Goal: Task Accomplishment & Management: Complete application form

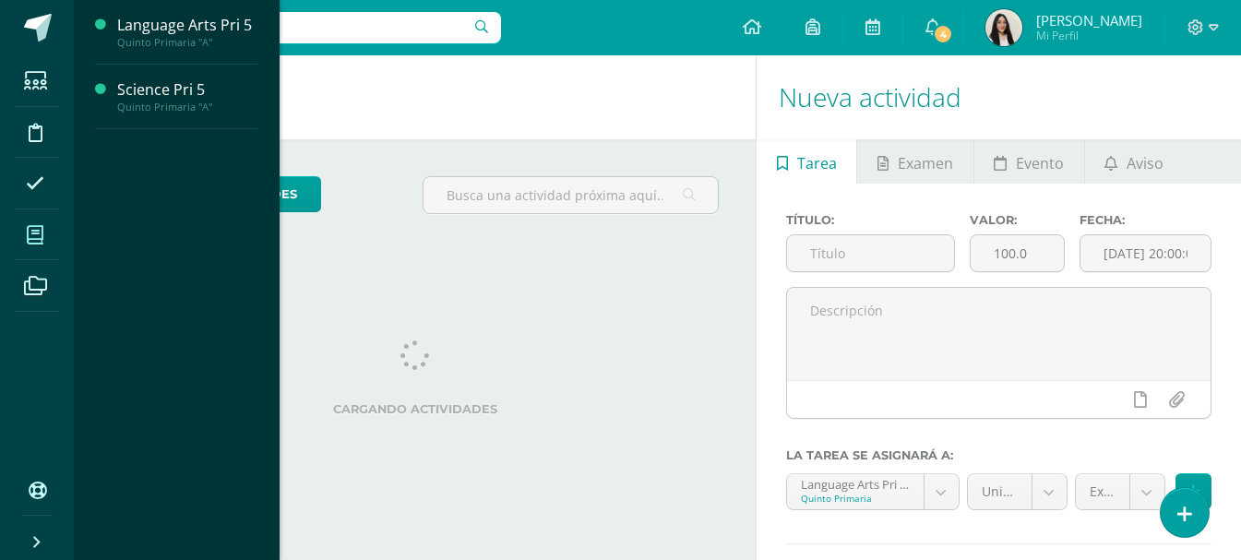
click at [30, 214] on span at bounding box center [36, 235] width 42 height 42
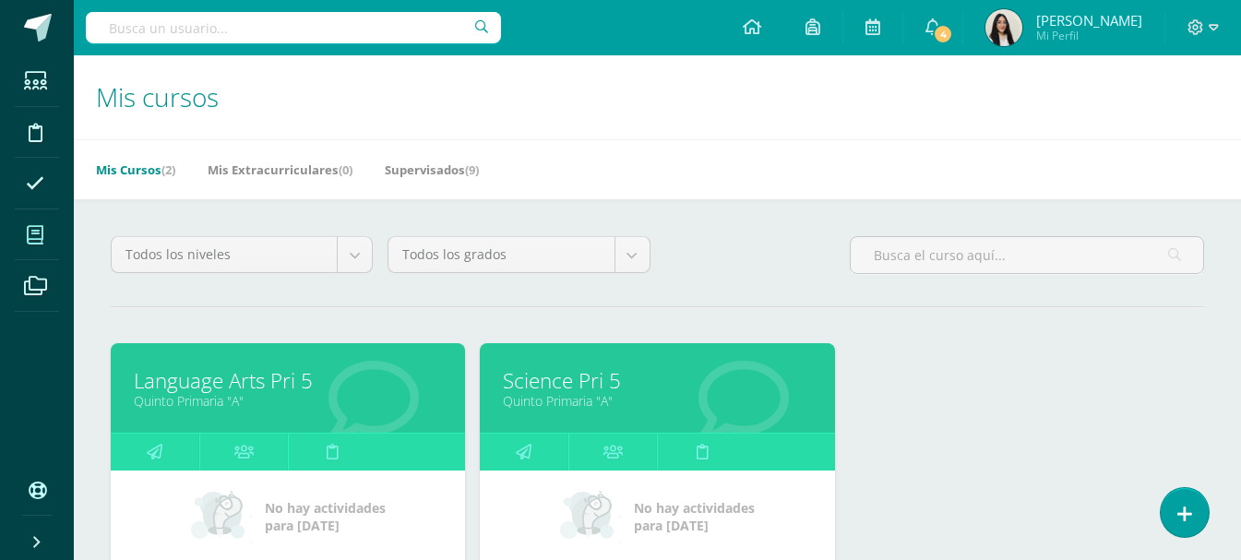
click at [582, 384] on link "Science Pri 5" at bounding box center [657, 380] width 308 height 29
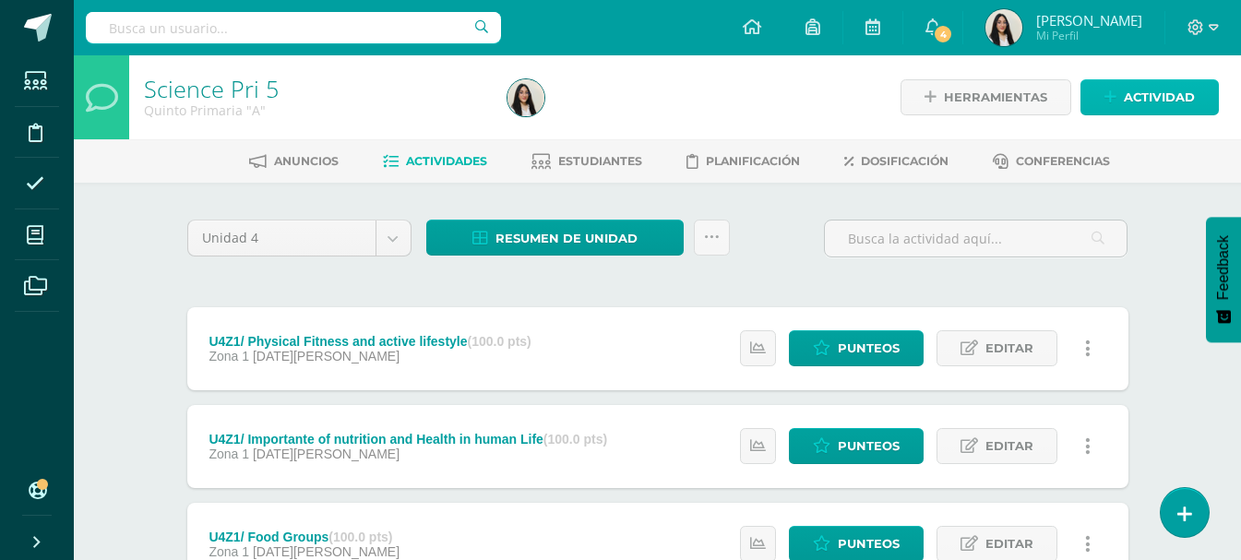
click at [1174, 90] on span "Actividad" at bounding box center [1159, 97] width 71 height 34
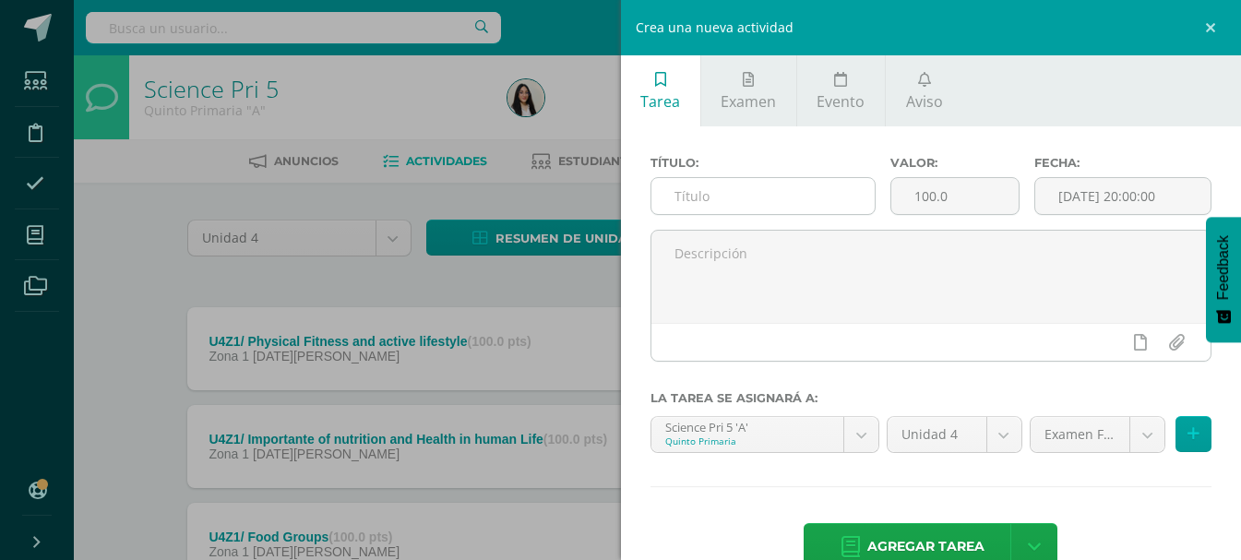
click at [748, 190] on input "text" at bounding box center [763, 196] width 223 height 36
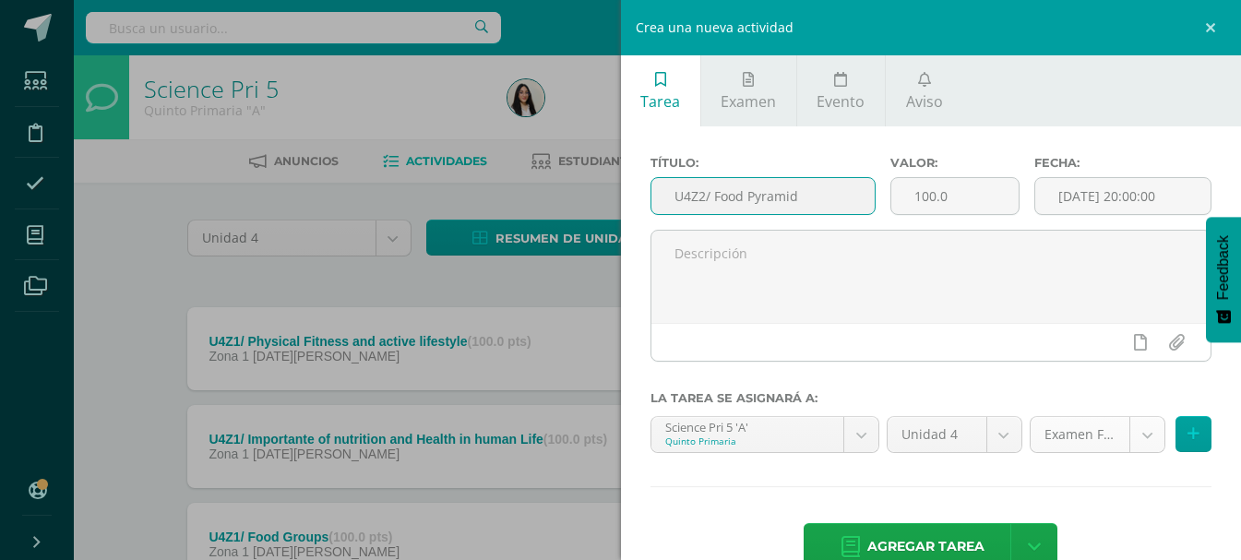
type input "U4Z2/ Food Pyramid"
click at [1120, 440] on body "Estudiantes Disciplina Asistencia Mis cursos Archivos Soporte Ayuda Reportar un…" at bounding box center [620, 354] width 1241 height 709
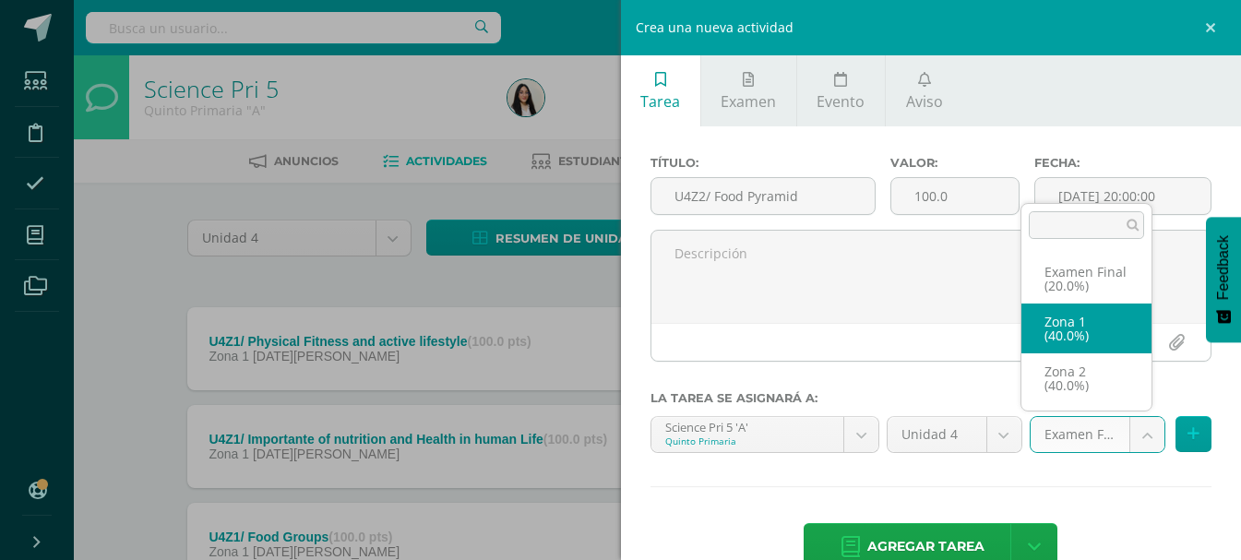
select select "27654"
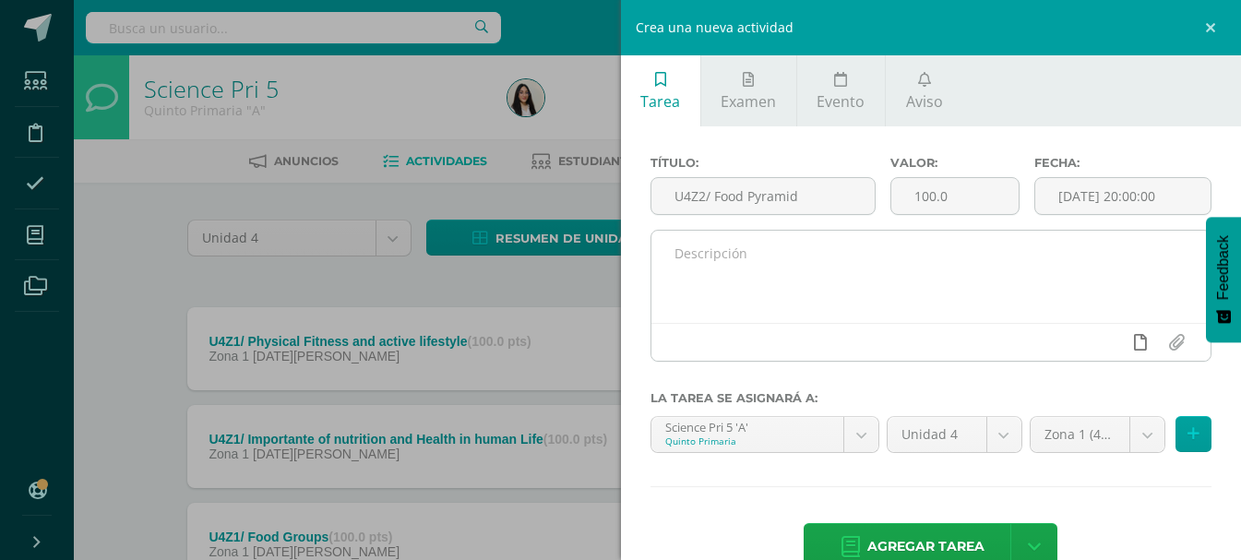
click at [1134, 342] on icon at bounding box center [1140, 342] width 13 height 17
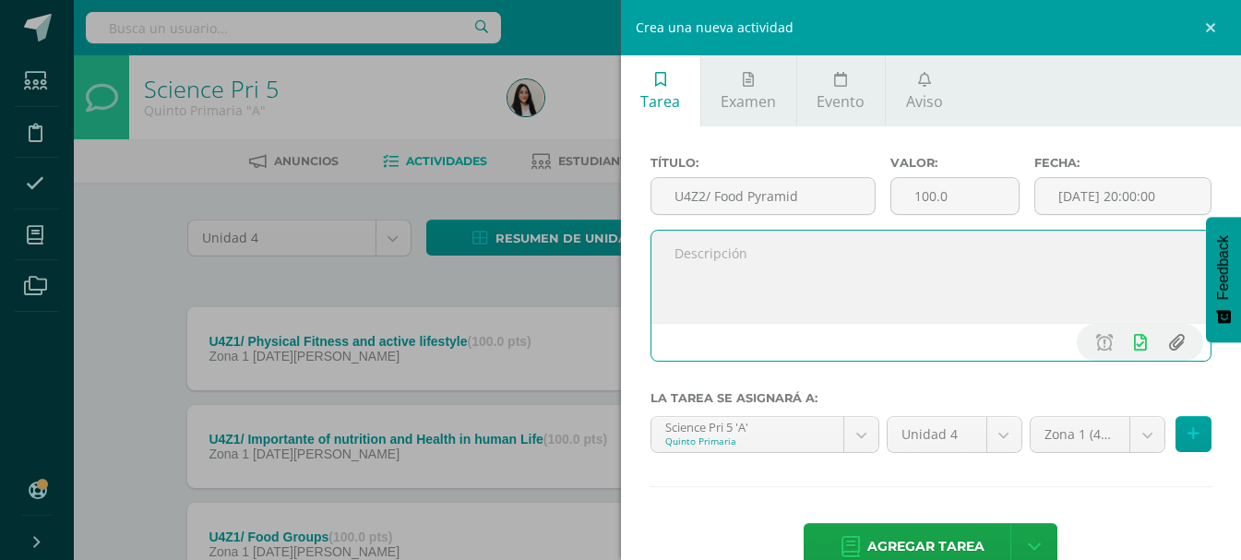
click at [1165, 336] on input "file" at bounding box center [1176, 342] width 36 height 35
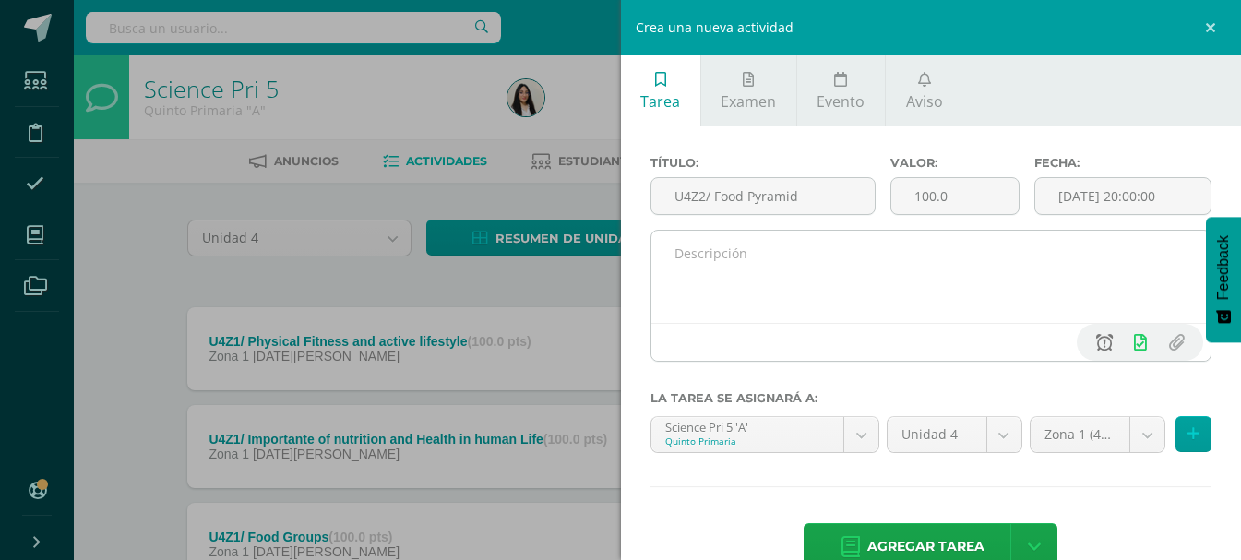
click at [1099, 342] on link at bounding box center [1104, 342] width 36 height 35
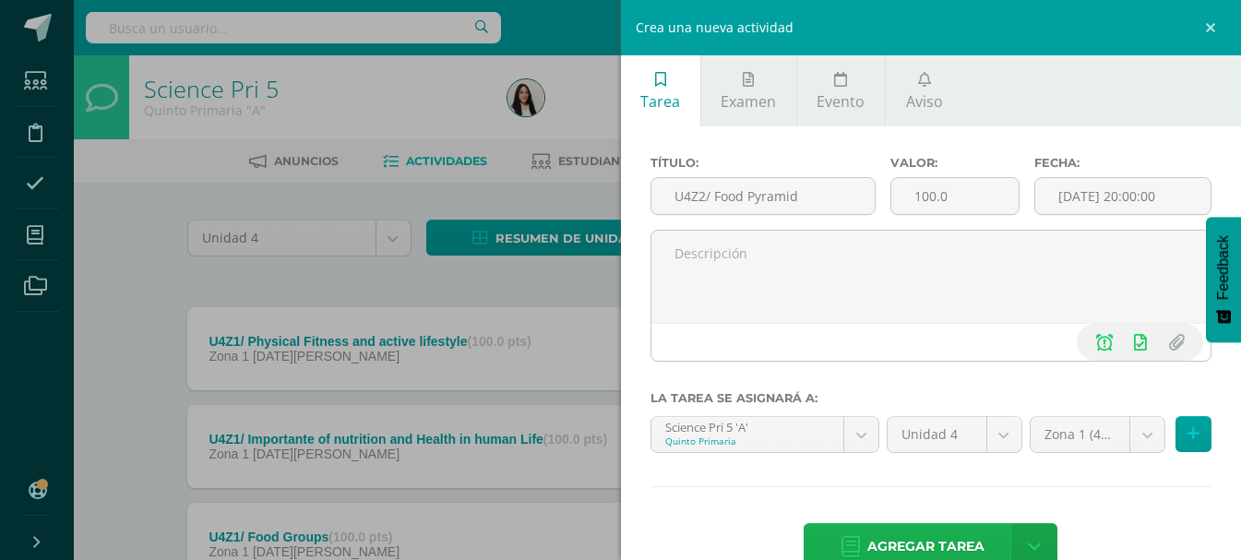
click at [917, 539] on span "Agregar tarea" at bounding box center [926, 546] width 117 height 45
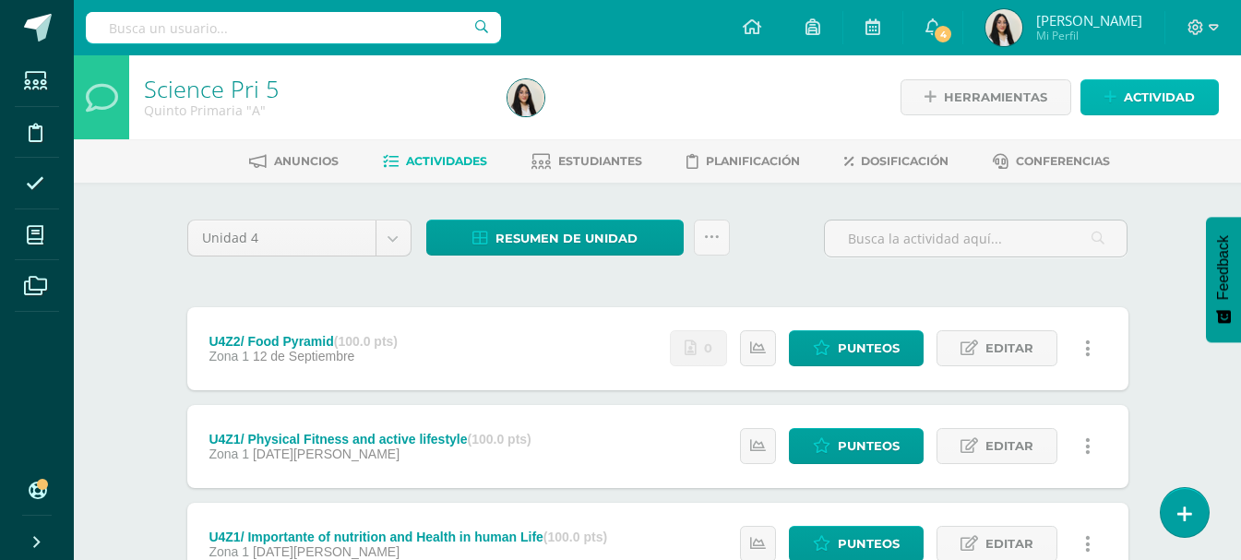
click at [1164, 95] on span "Actividad" at bounding box center [1159, 97] width 71 height 34
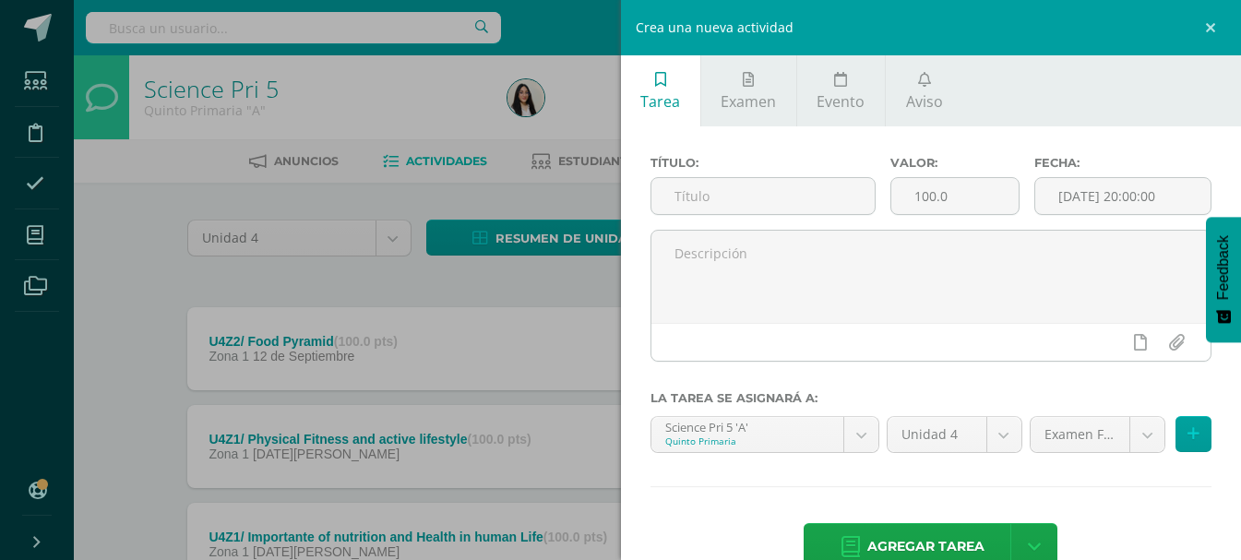
click at [424, 350] on div "Crea una nueva actividad Tarea Examen Evento Aviso Título: Valor: 100.0 Fecha: …" at bounding box center [620, 280] width 1241 height 560
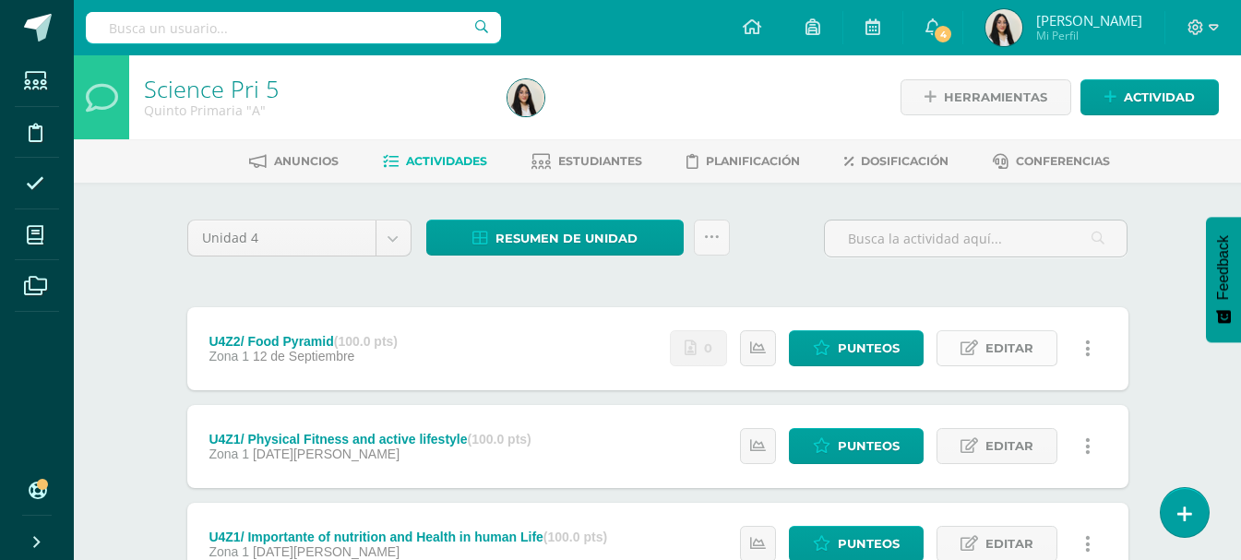
click at [983, 351] on link "Editar" at bounding box center [997, 348] width 121 height 36
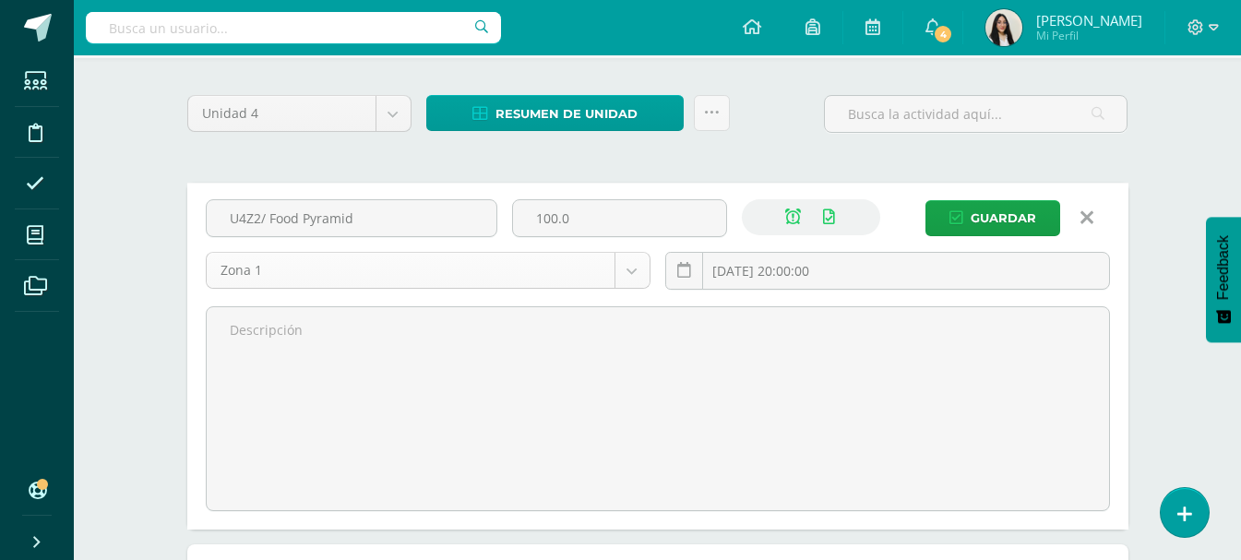
scroll to position [92, 0]
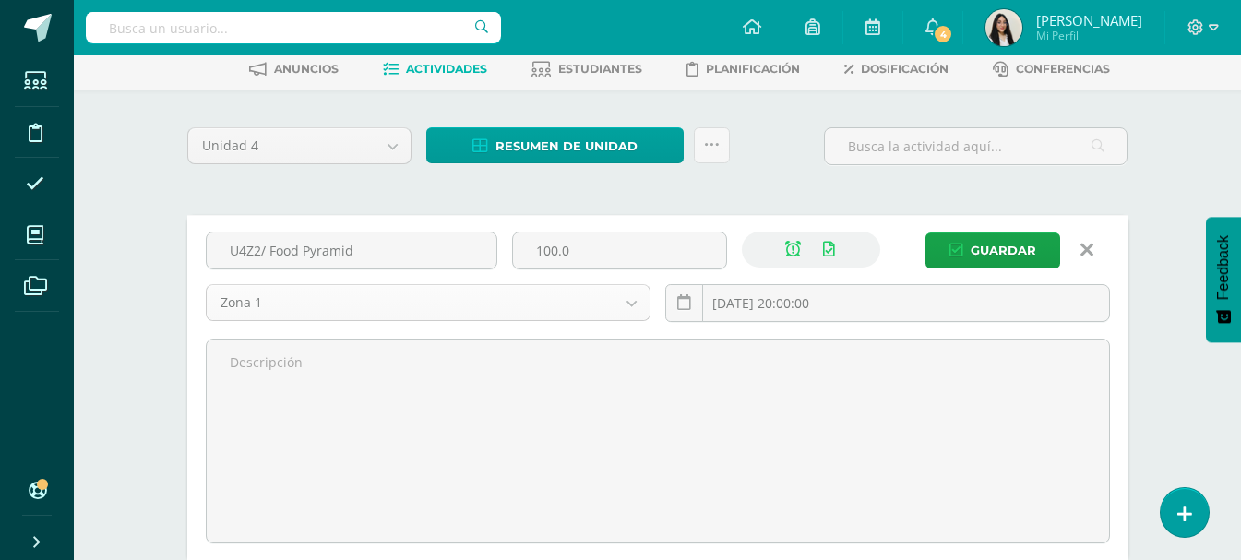
click at [312, 309] on body "Tarea asignada exitosamente Estudiantes Disciplina Asistencia Mis cursos Archiv…" at bounding box center [620, 443] width 1241 height 1071
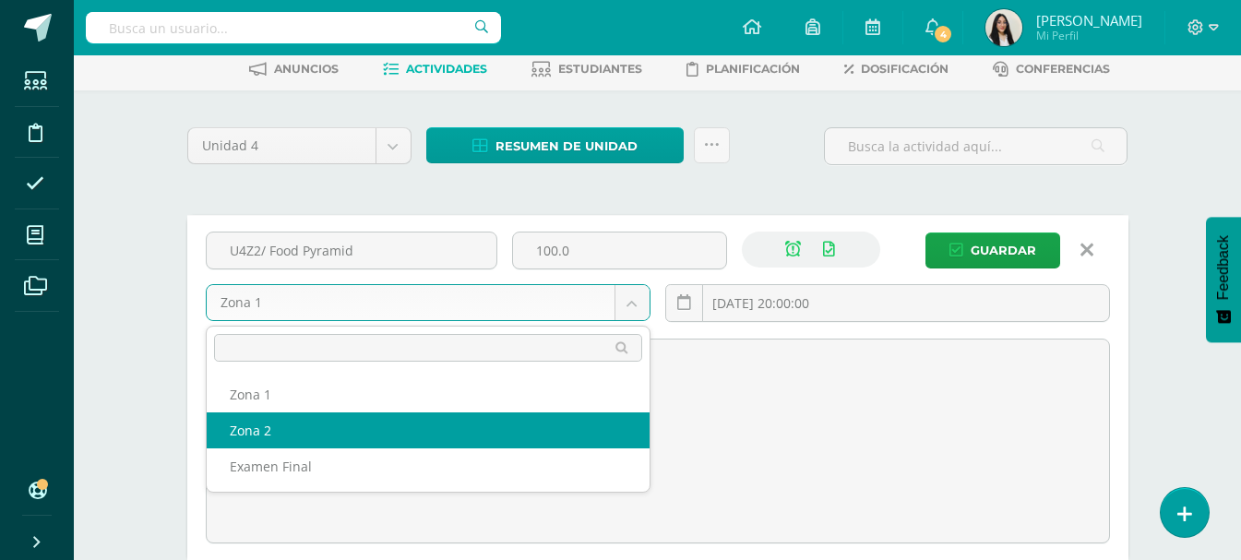
select select "31443"
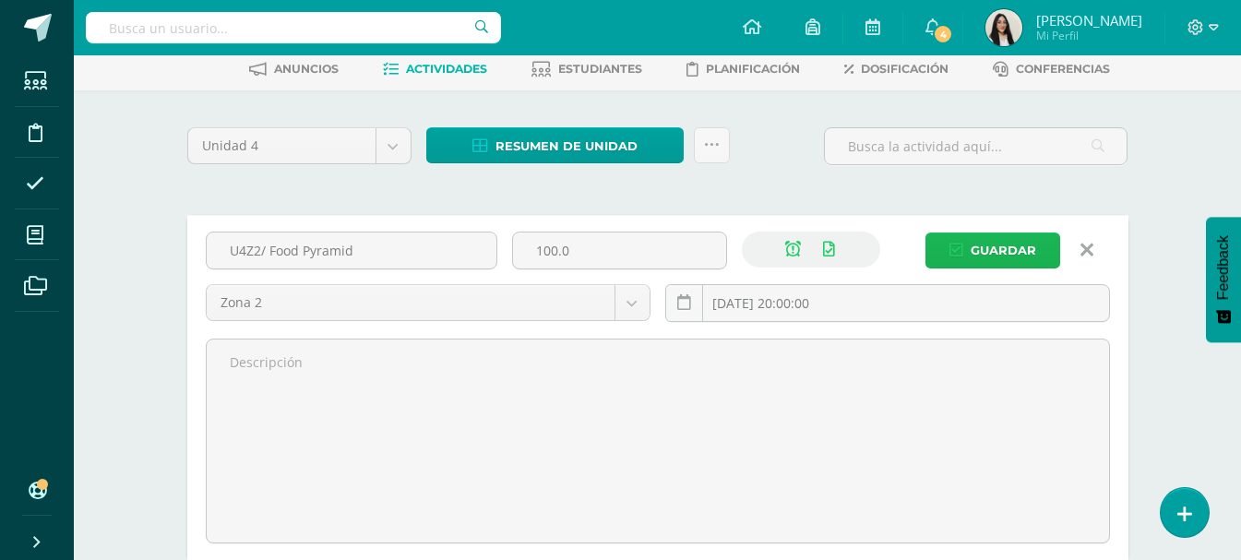
click at [1025, 253] on span "Guardar" at bounding box center [1004, 251] width 66 height 34
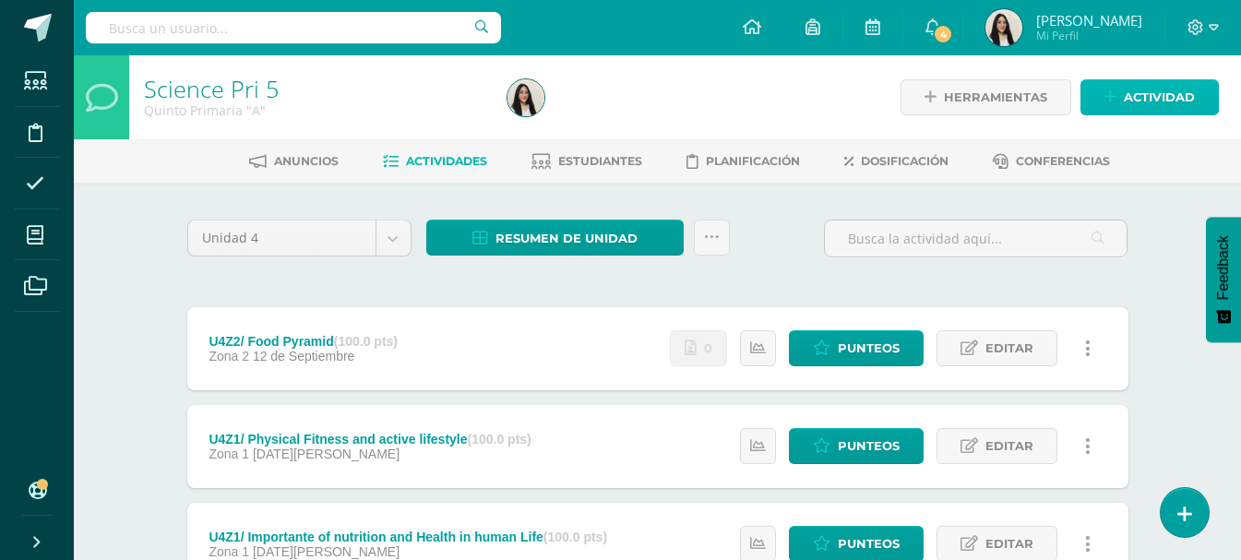
click at [1147, 93] on span "Actividad" at bounding box center [1159, 97] width 71 height 34
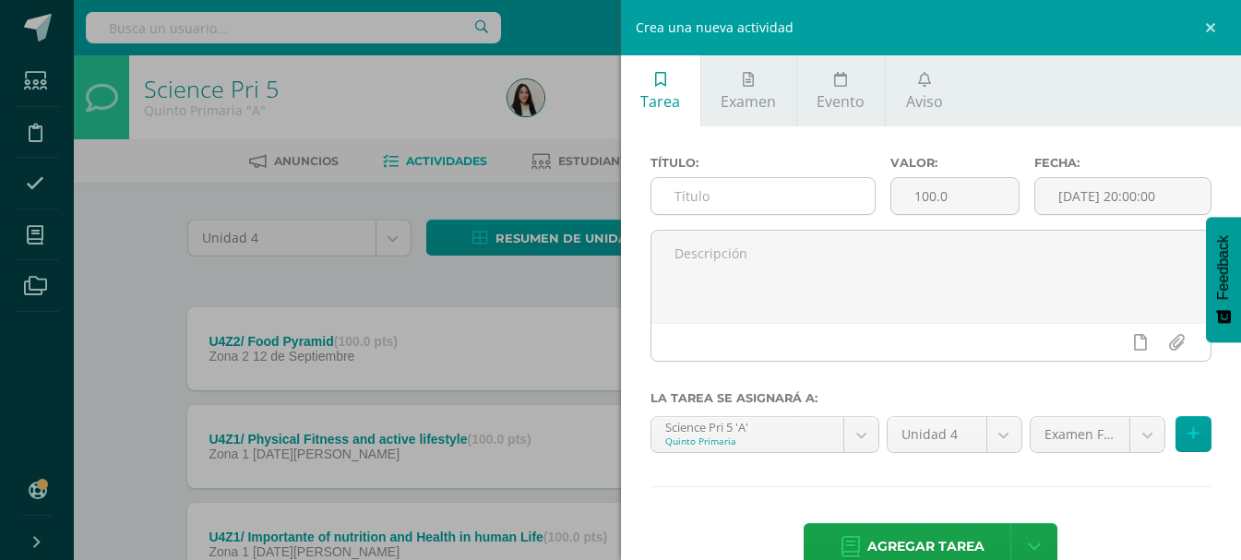
click at [742, 195] on input "text" at bounding box center [763, 196] width 223 height 36
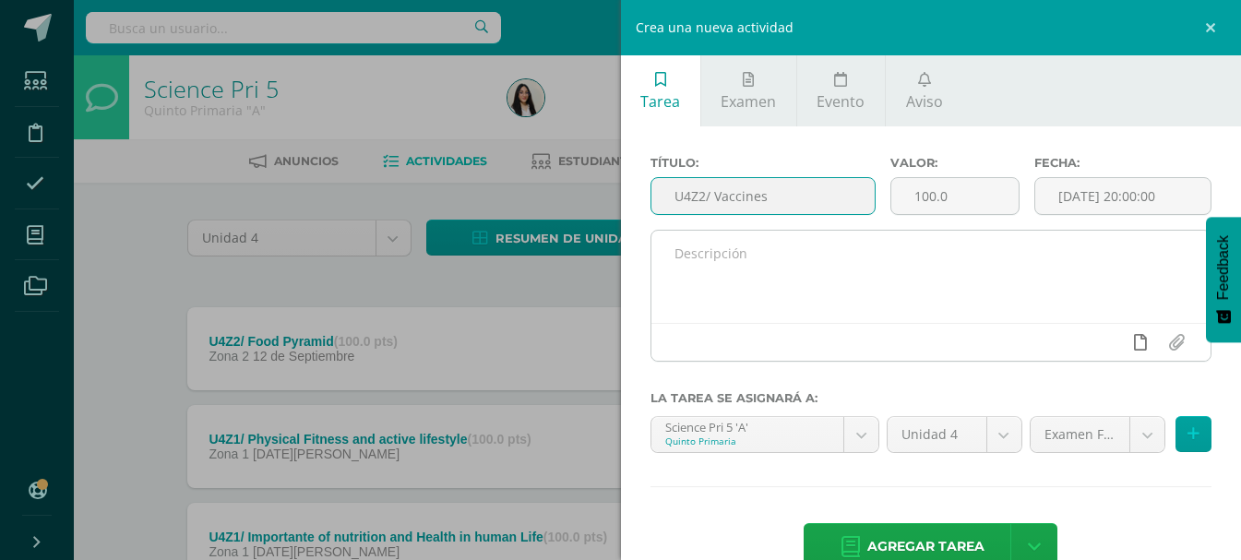
type input "U4Z2/ Vaccines"
click at [1133, 339] on link at bounding box center [1140, 342] width 36 height 35
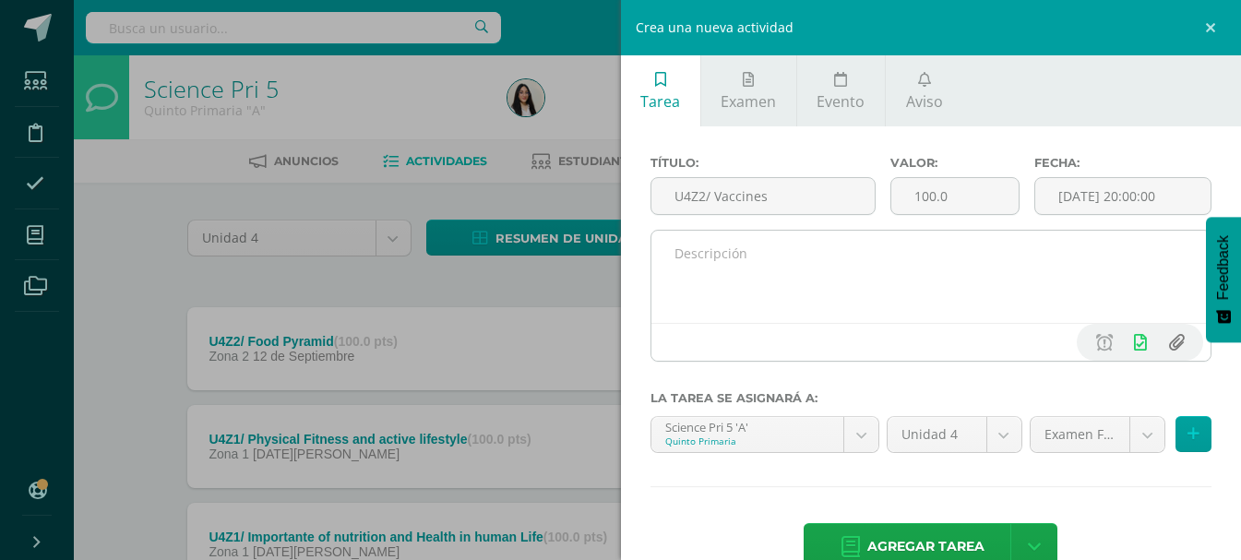
click at [1168, 335] on input "file" at bounding box center [1176, 342] width 36 height 35
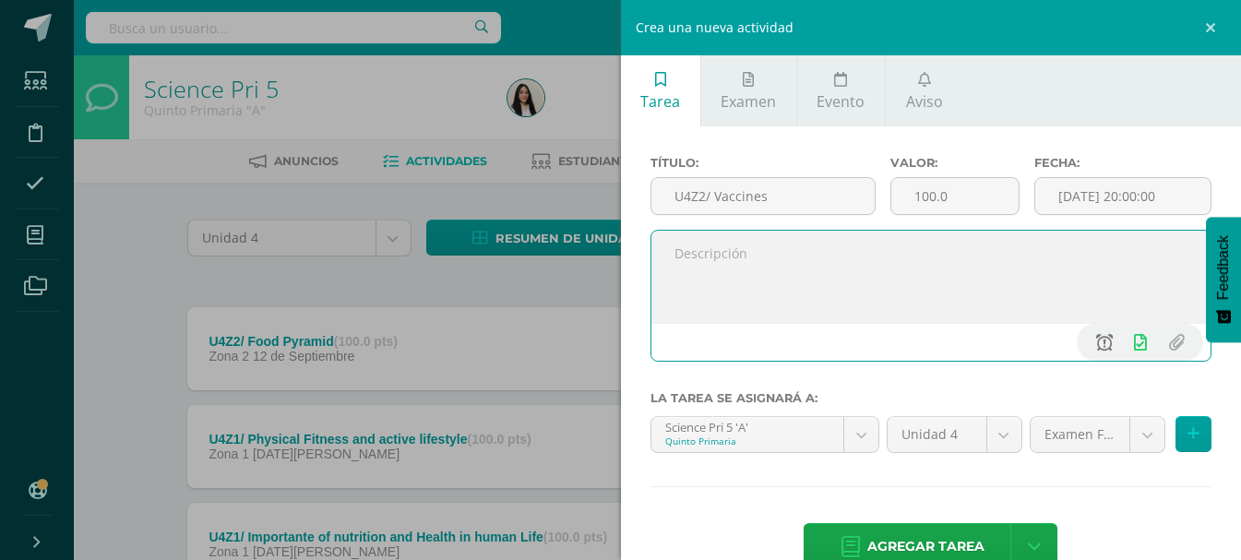
click at [1100, 344] on link at bounding box center [1104, 342] width 36 height 35
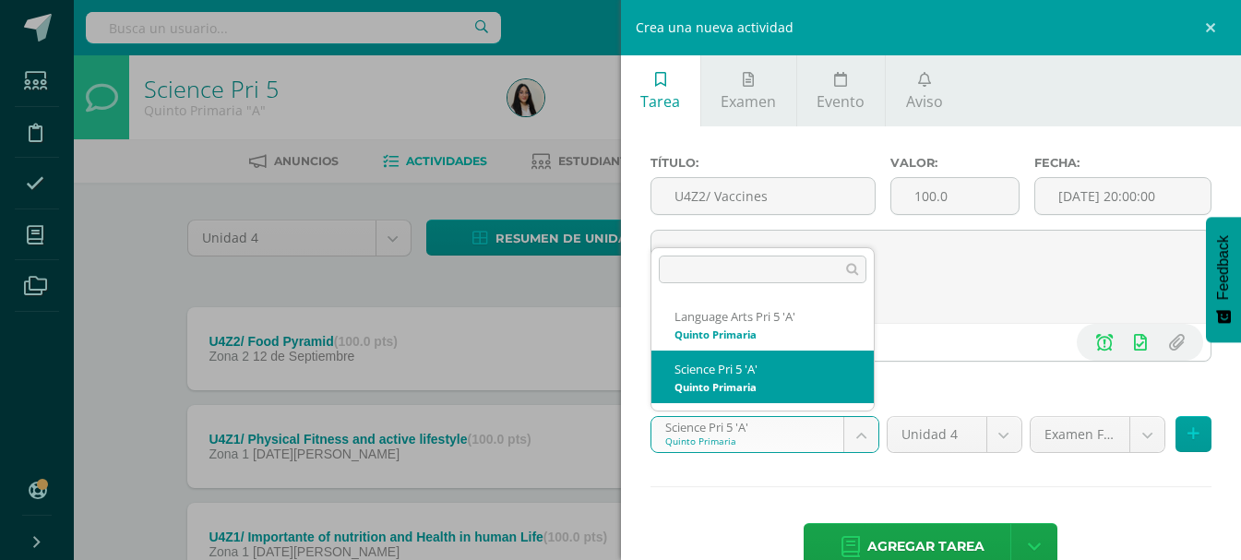
click at [854, 429] on body "La tarea U4Z2/ Food Pyramid fue editada exitosamente. Estudiantes Disciplina As…" at bounding box center [620, 403] width 1241 height 807
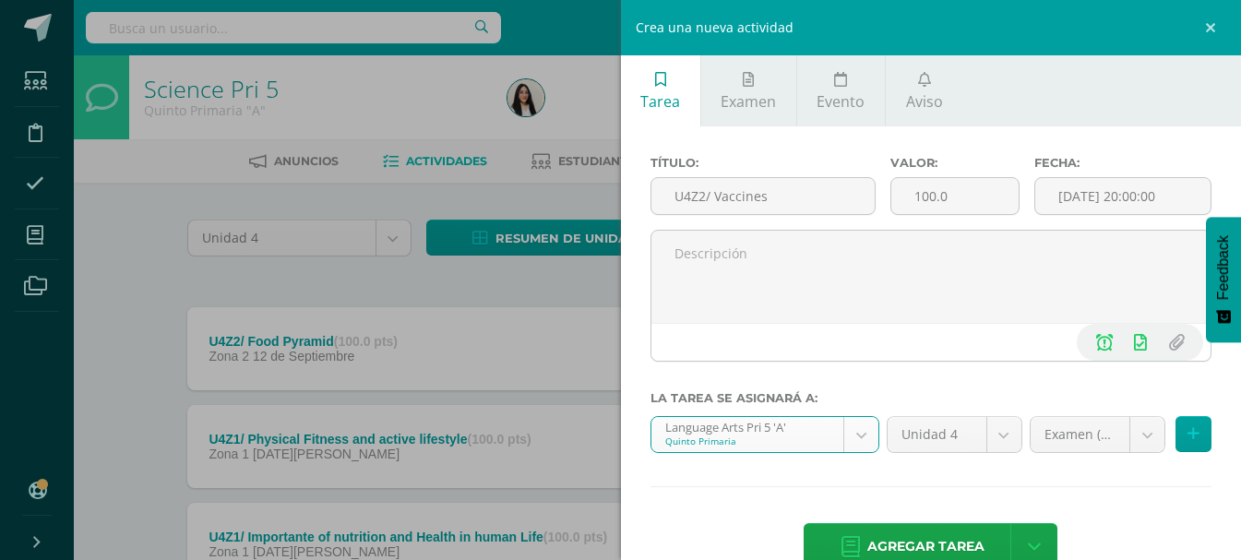
click at [856, 439] on body "La tarea U4Z2/ Food Pyramid fue editada exitosamente. Estudiantes Disciplina As…" at bounding box center [620, 403] width 1241 height 807
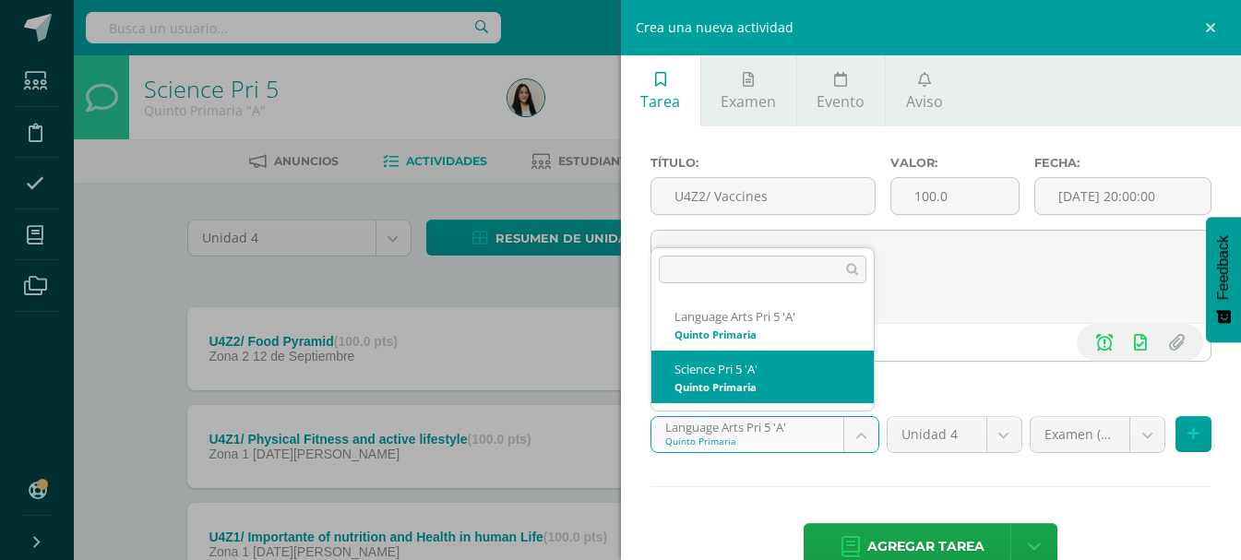
select select "20001"
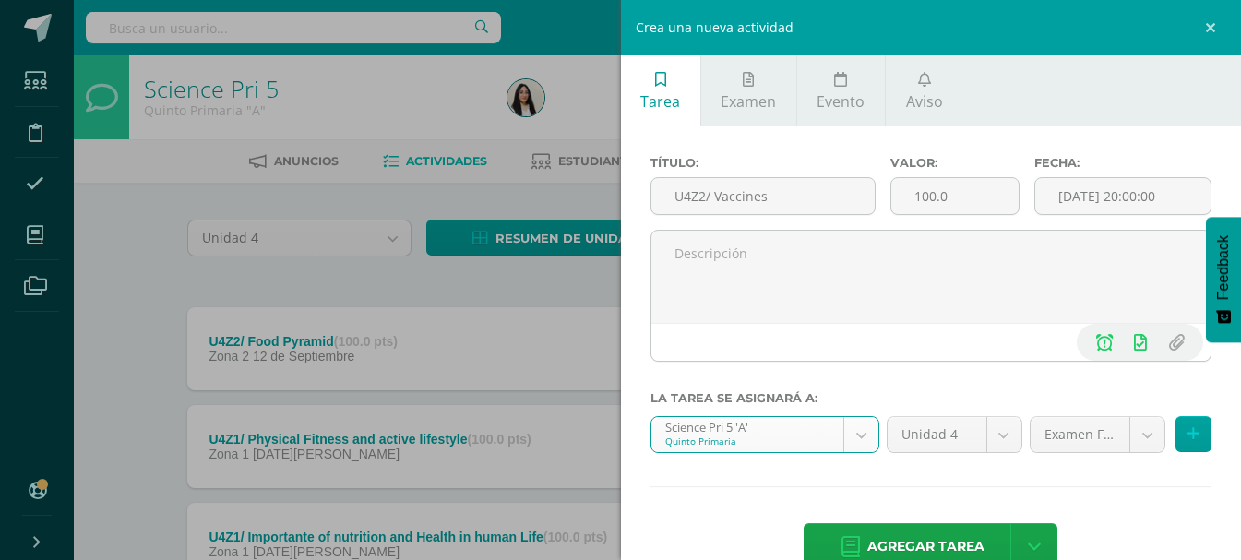
click at [1126, 438] on body "La tarea U4Z2/ Food Pyramid fue editada exitosamente. Estudiantes Disciplina As…" at bounding box center [620, 403] width 1241 height 807
select select "31443"
click at [941, 539] on span "Agregar tarea" at bounding box center [926, 546] width 117 height 45
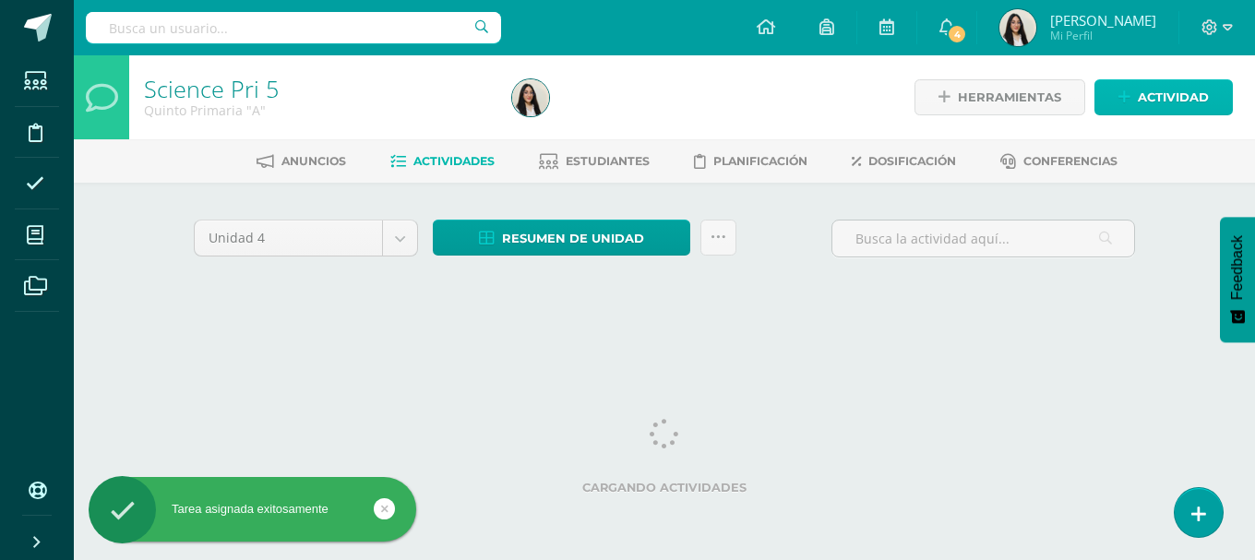
click at [1180, 92] on span "Actividad" at bounding box center [1173, 97] width 71 height 34
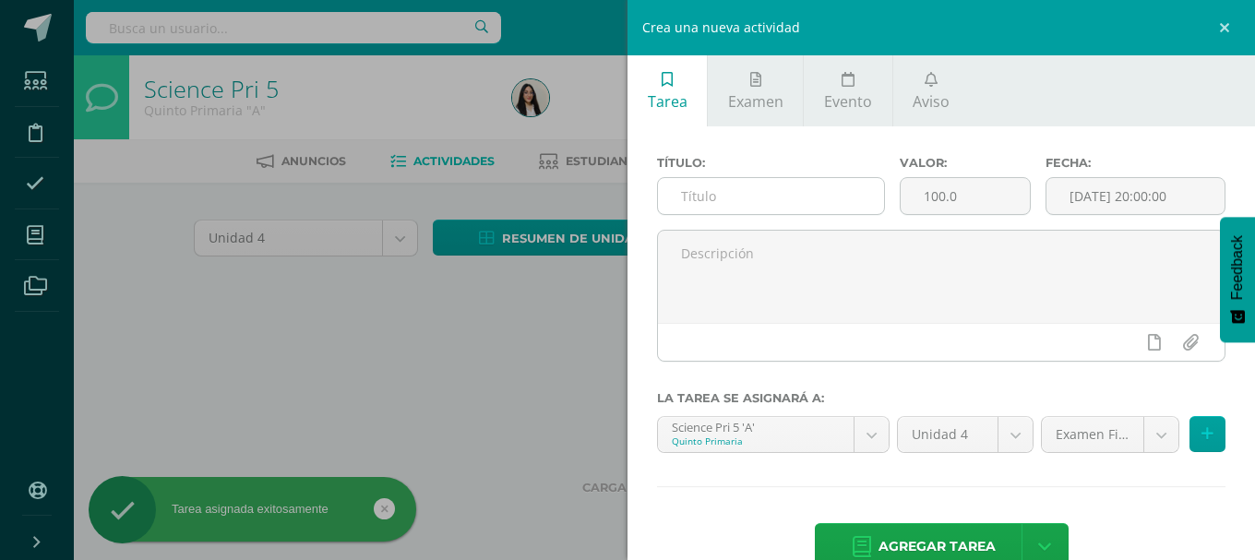
click at [743, 201] on input "text" at bounding box center [771, 196] width 226 height 36
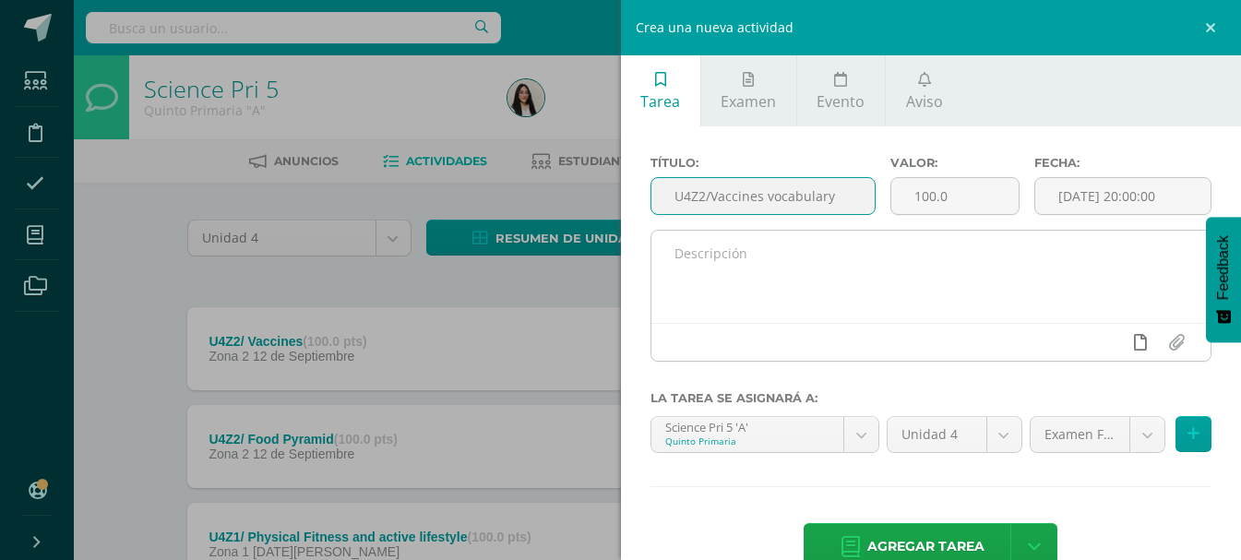
type input "U4Z2/Vaccines vocabulary"
click at [1129, 331] on link at bounding box center [1140, 342] width 36 height 35
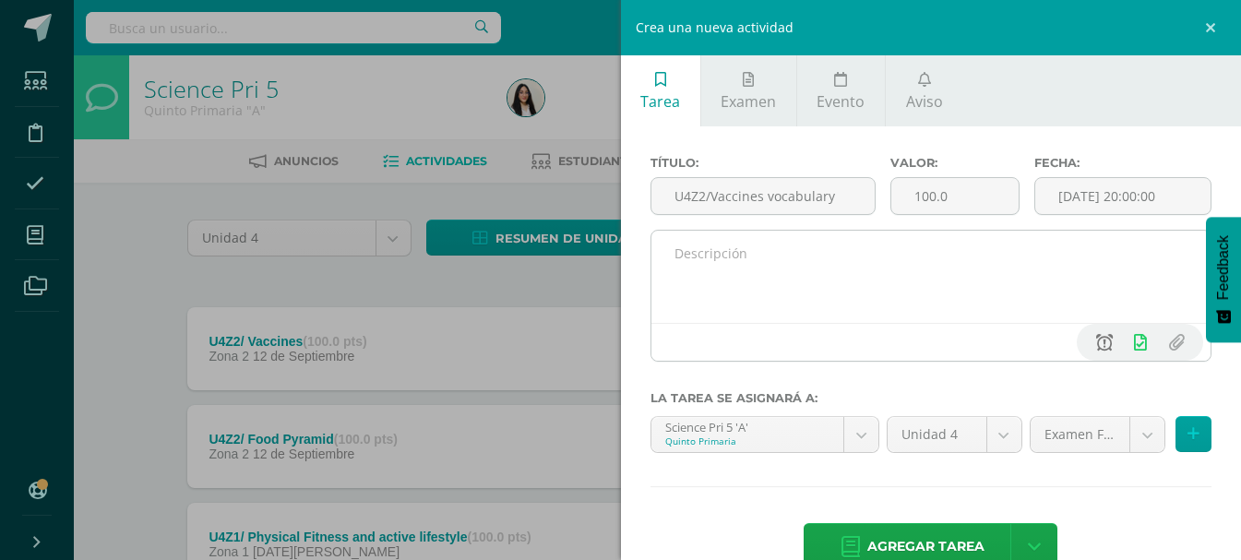
click at [1097, 337] on icon at bounding box center [1105, 342] width 17 height 17
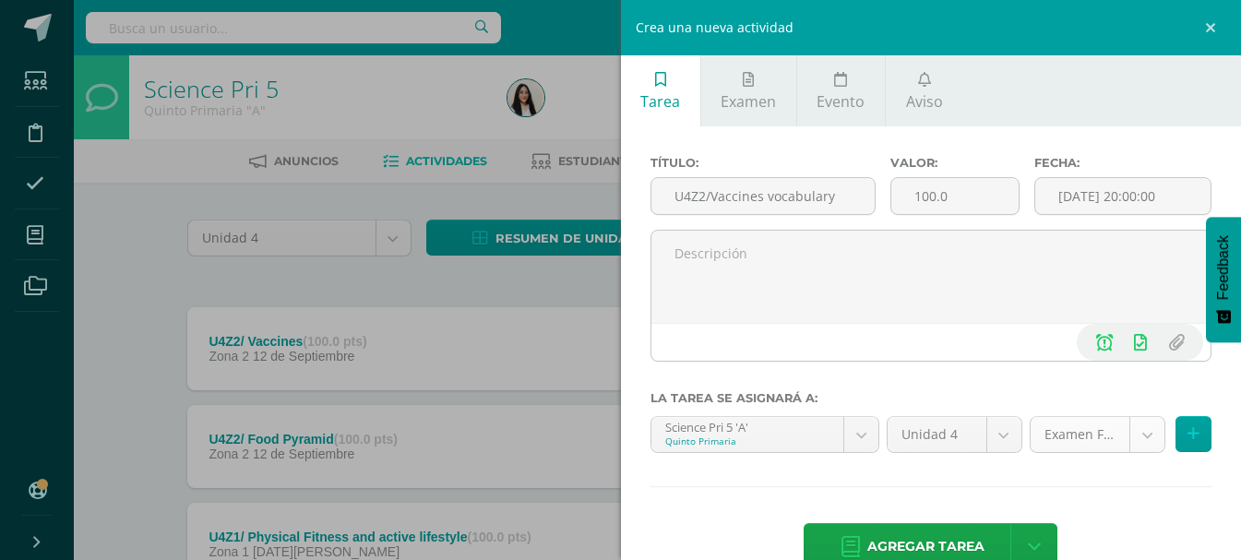
click at [1132, 432] on body "Tarea asignada exitosamente Estudiantes Disciplina Asistencia Mis cursos Archiv…" at bounding box center [620, 452] width 1241 height 905
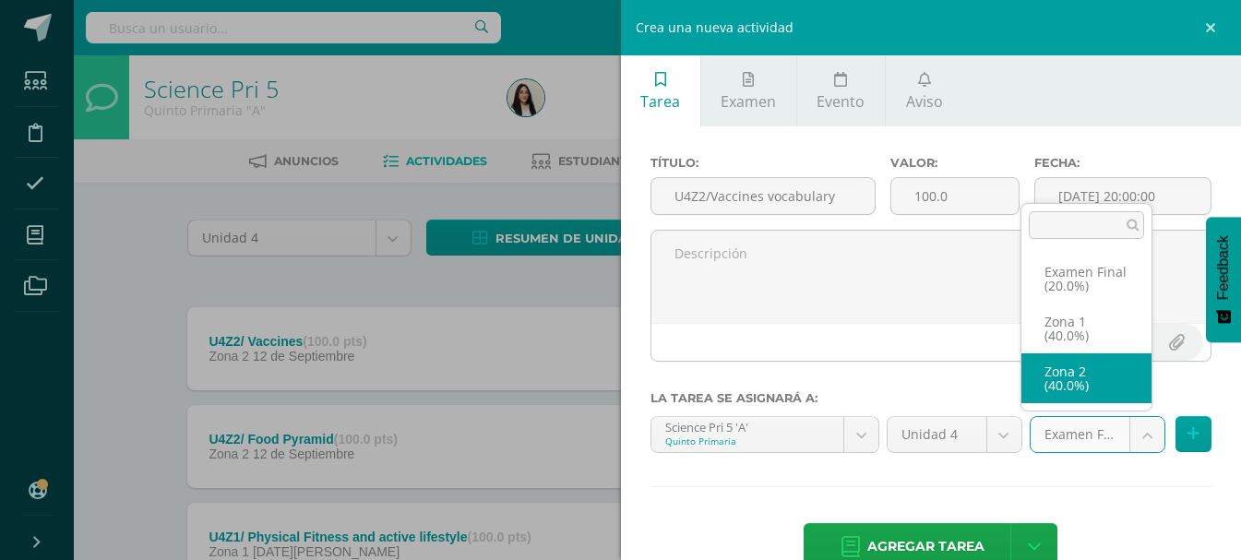
select select "31443"
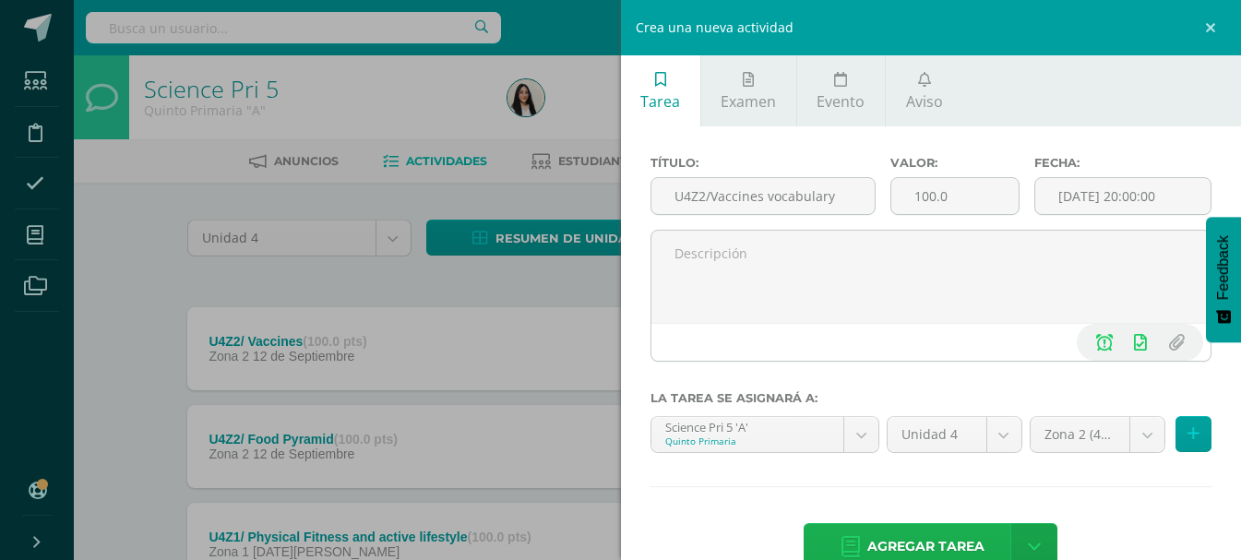
click at [917, 546] on span "Agregar tarea" at bounding box center [926, 546] width 117 height 45
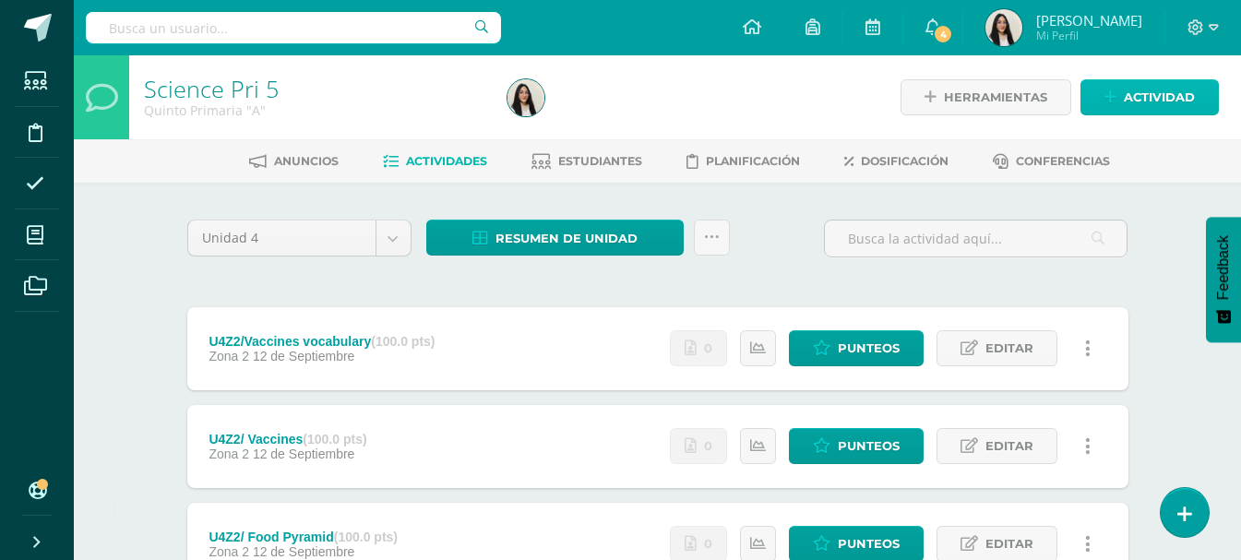
click at [1105, 109] on link "Actividad" at bounding box center [1150, 97] width 138 height 36
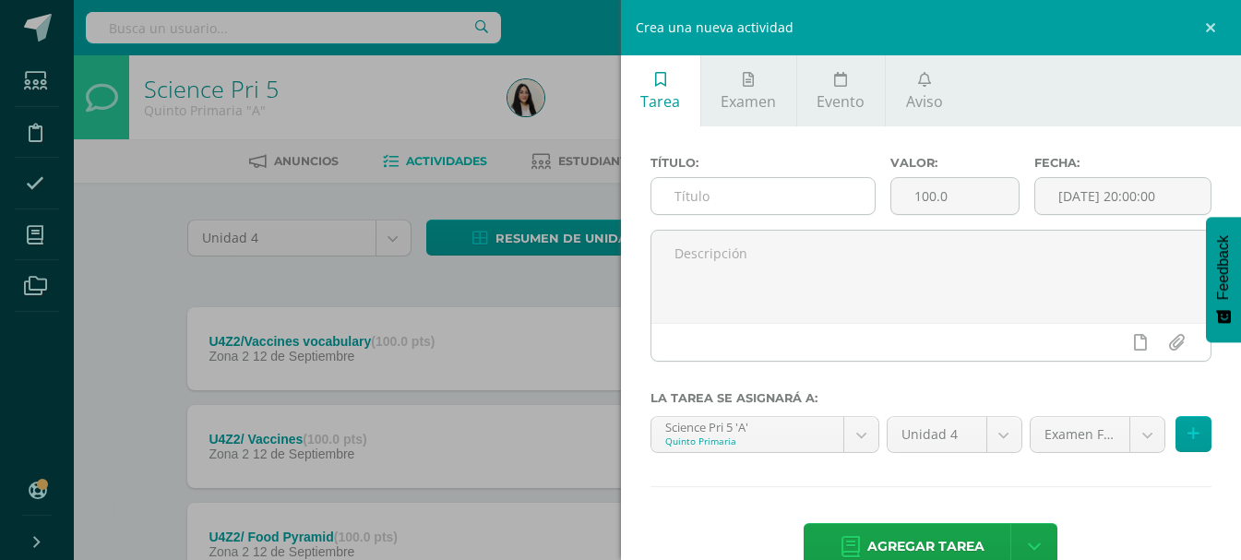
click at [784, 196] on input "text" at bounding box center [763, 196] width 223 height 36
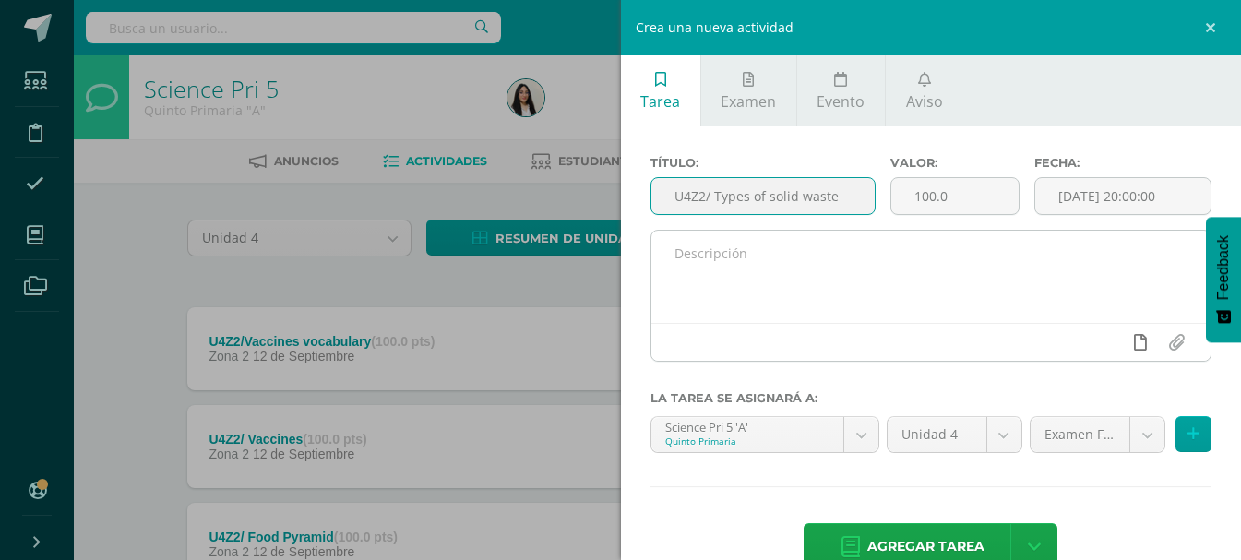
type input "U4Z2/ Types of solid waste"
click at [1133, 350] on link at bounding box center [1140, 342] width 36 height 35
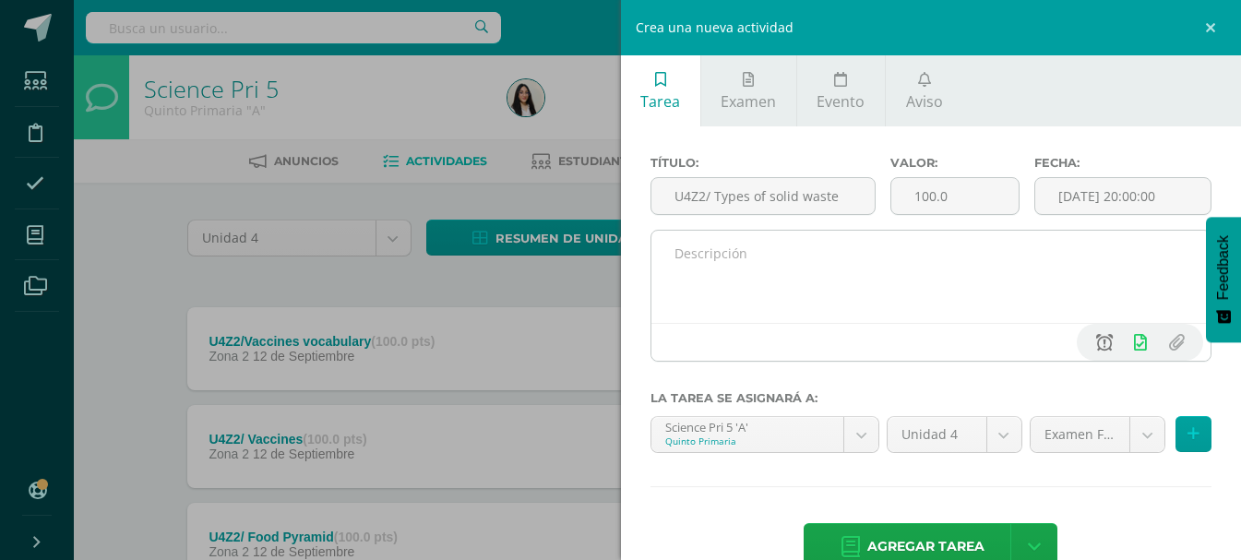
click at [1097, 341] on icon at bounding box center [1105, 342] width 17 height 17
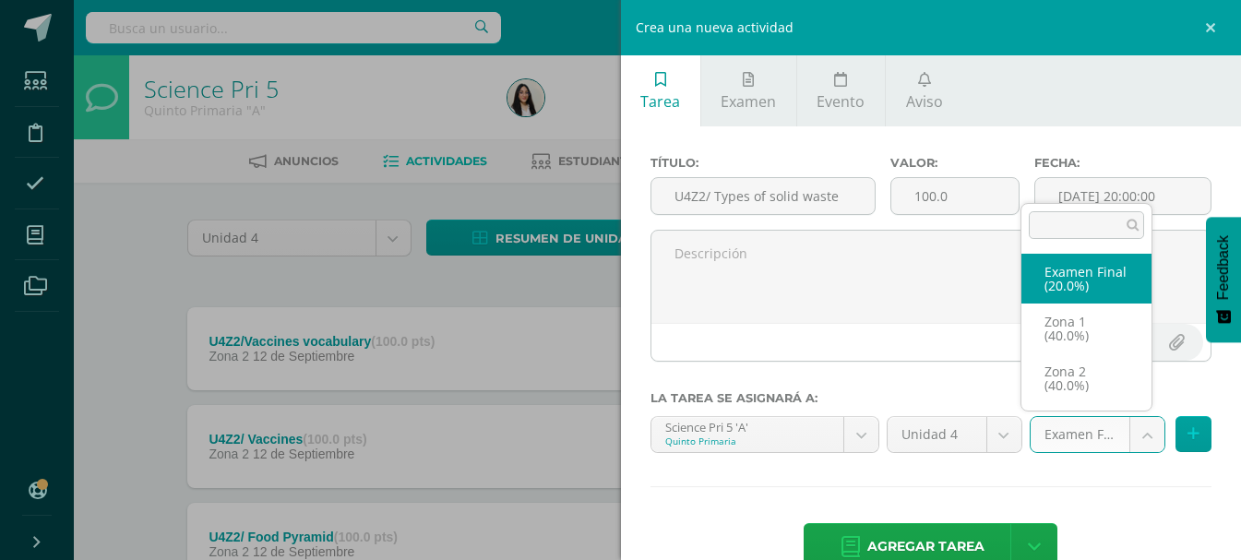
click at [1083, 426] on body "Tarea asignada exitosamente Estudiantes Disciplina Asistencia Mis cursos Archiv…" at bounding box center [620, 501] width 1241 height 1002
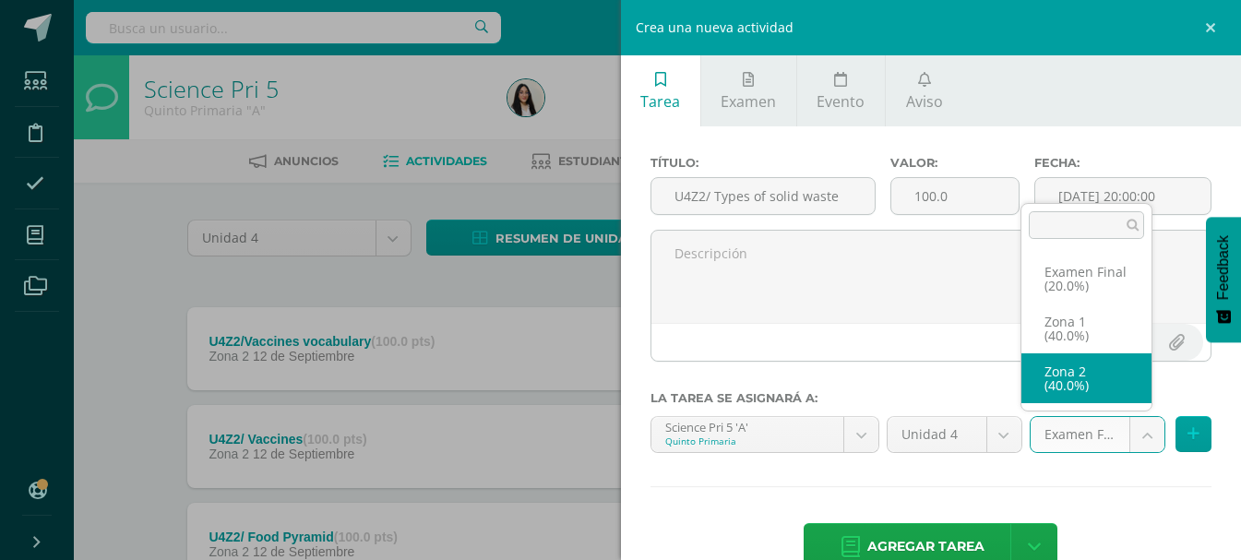
select select "31443"
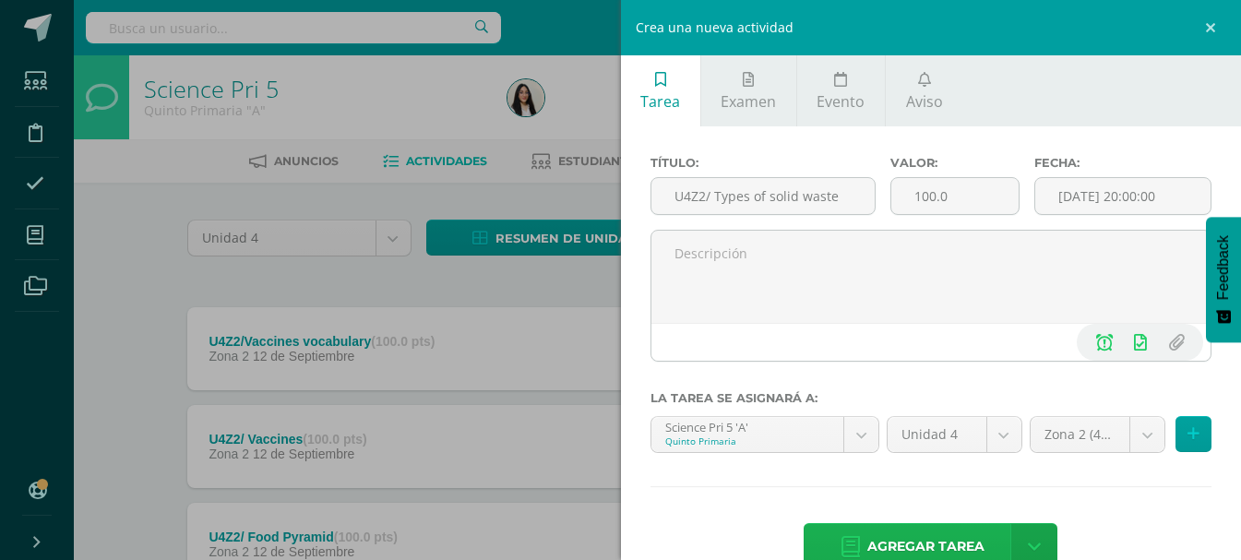
click at [937, 542] on span "Agregar tarea" at bounding box center [926, 546] width 117 height 45
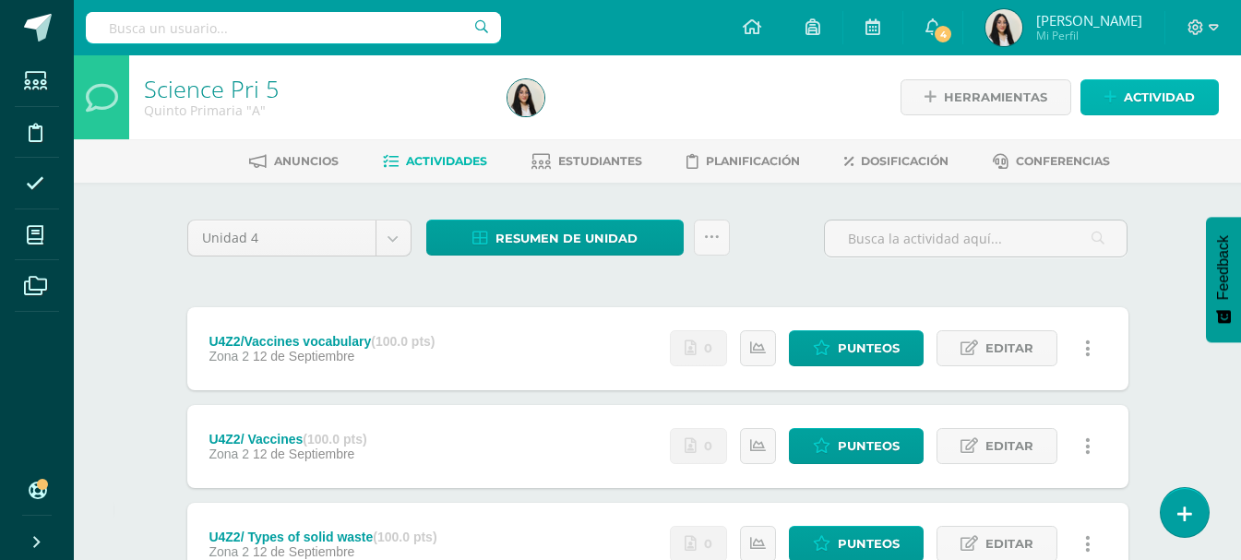
click at [1171, 100] on span "Actividad" at bounding box center [1159, 97] width 71 height 34
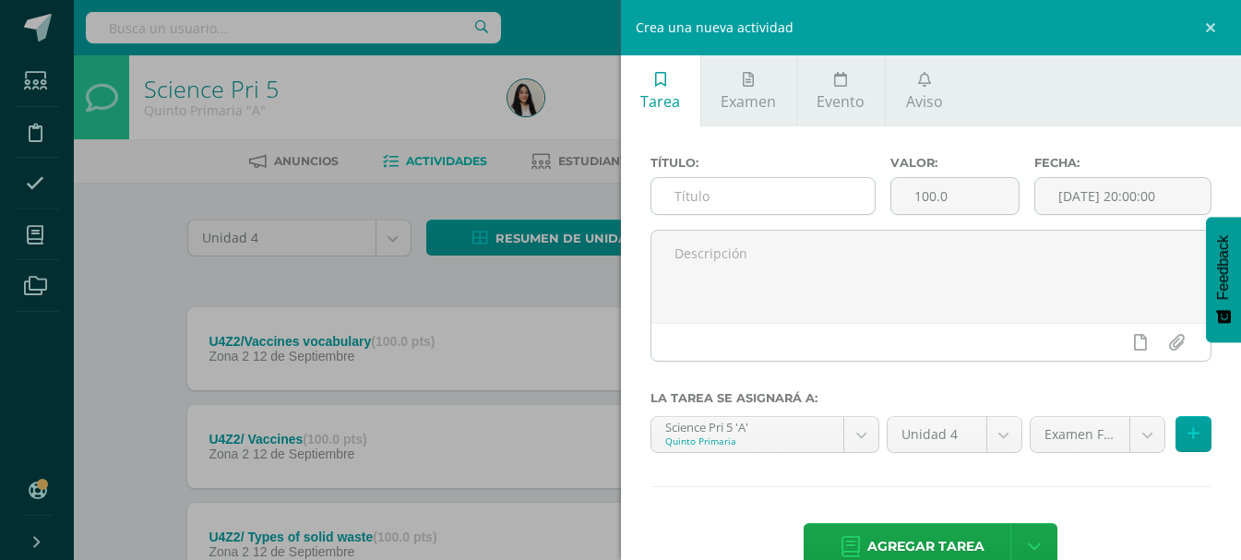
click at [778, 185] on input "text" at bounding box center [763, 196] width 223 height 36
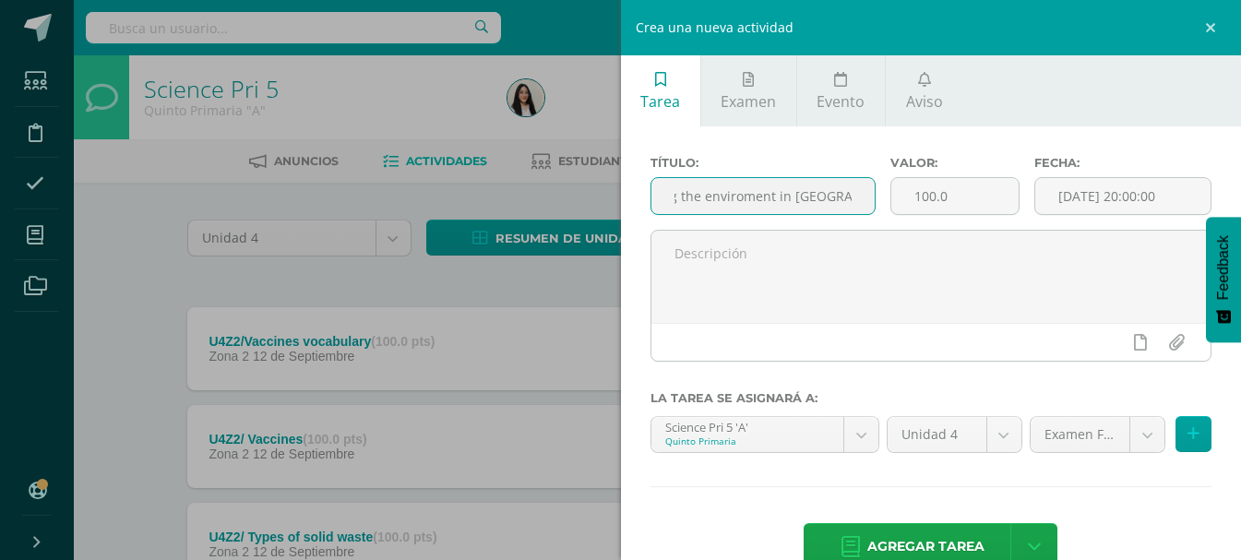
scroll to position [0, 110]
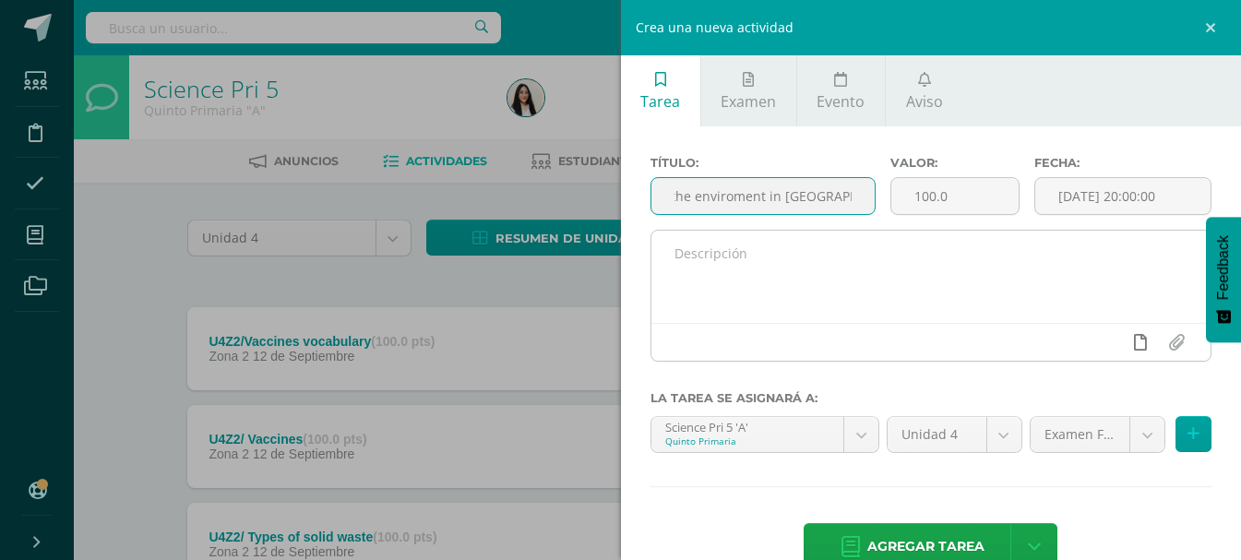
type input "U4Z2/ Protecting the enviroment in [GEOGRAPHIC_DATA]"
click at [1125, 333] on link at bounding box center [1140, 342] width 36 height 35
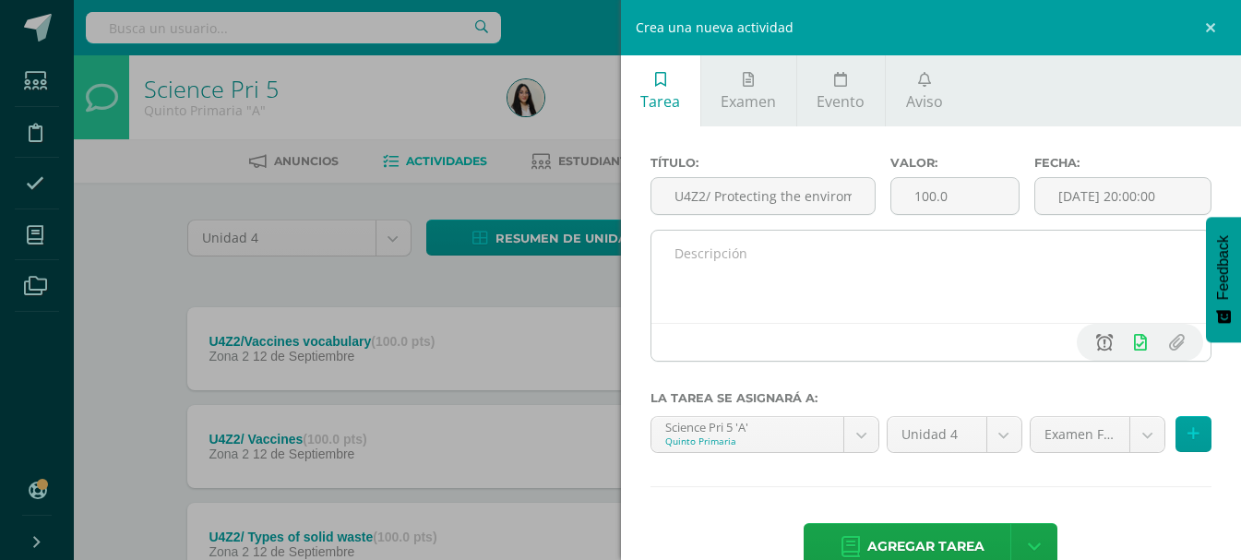
click at [1097, 339] on icon at bounding box center [1105, 342] width 17 height 17
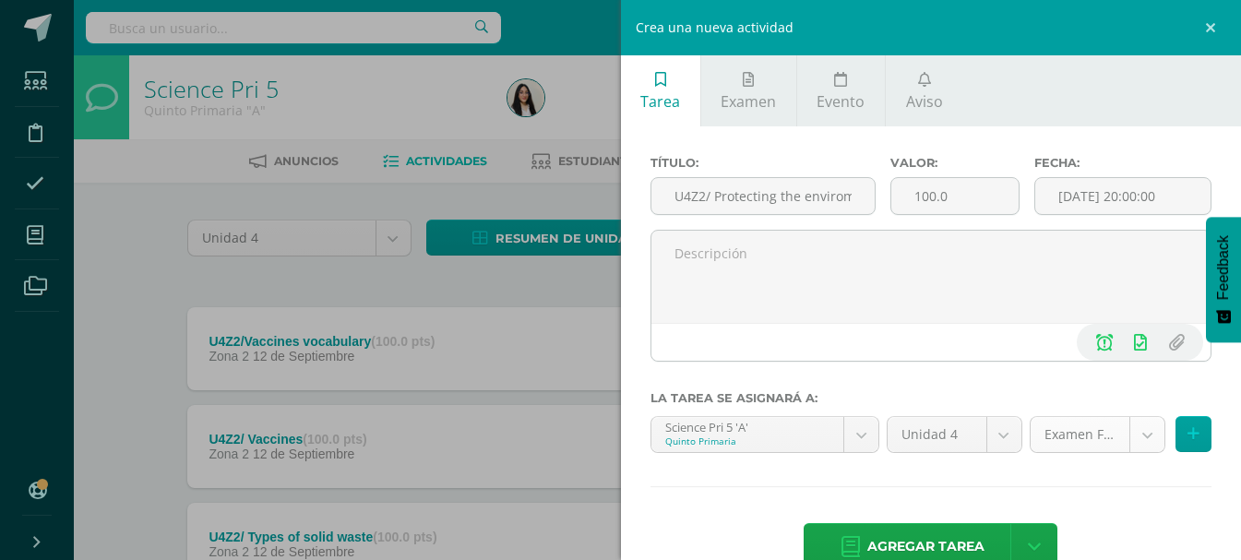
click at [1121, 428] on body "Tarea asignada exitosamente Estudiantes Disciplina Asistencia Mis cursos Archiv…" at bounding box center [620, 550] width 1241 height 1100
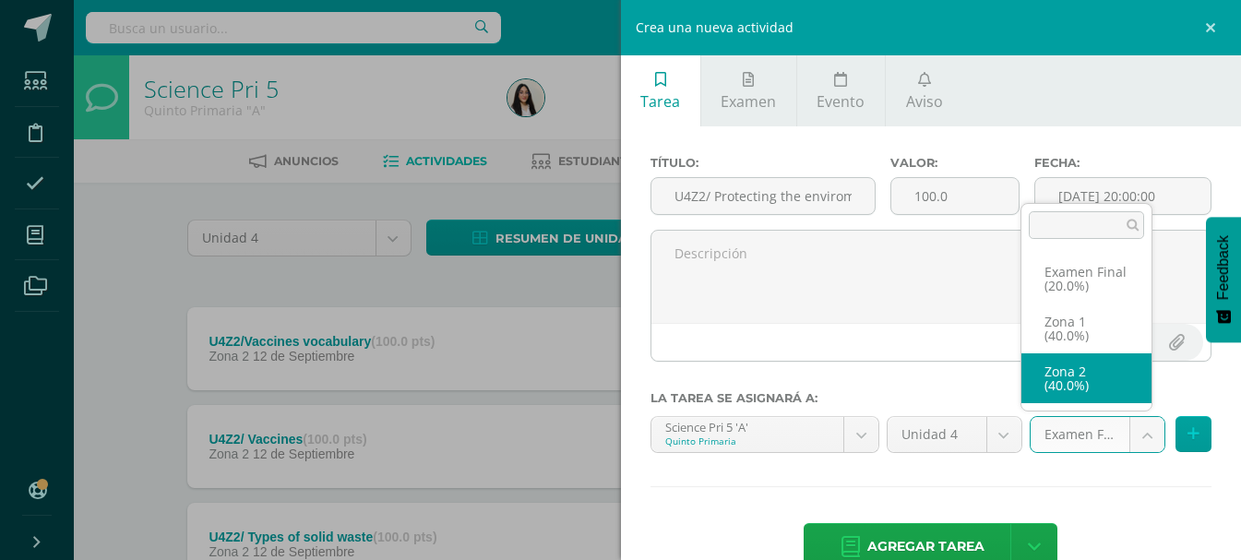
select select "31443"
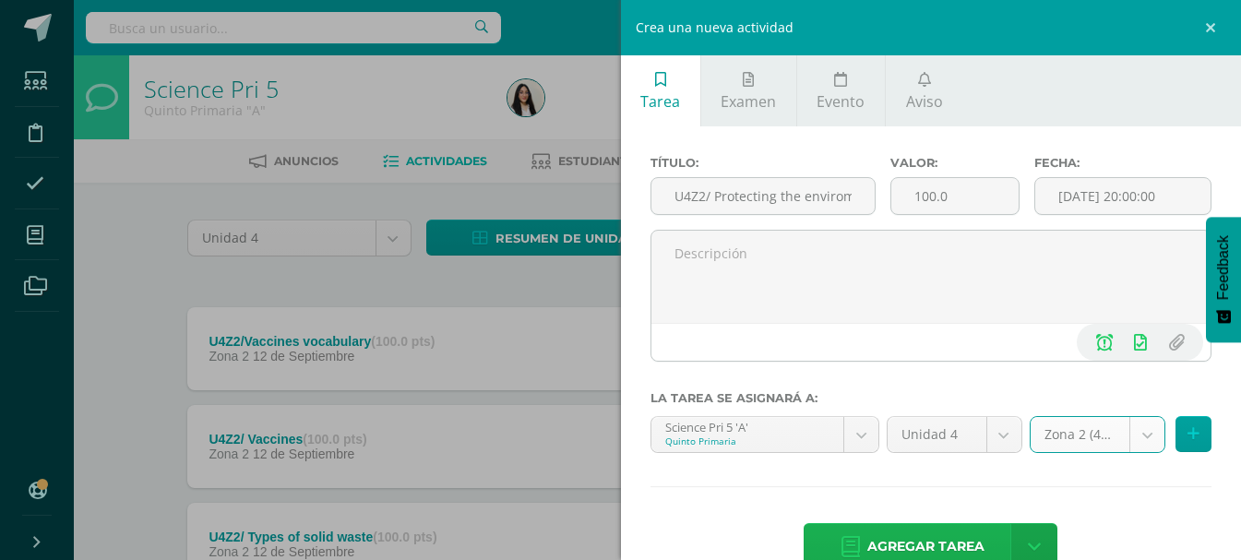
click at [922, 535] on span "Agregar tarea" at bounding box center [926, 546] width 117 height 45
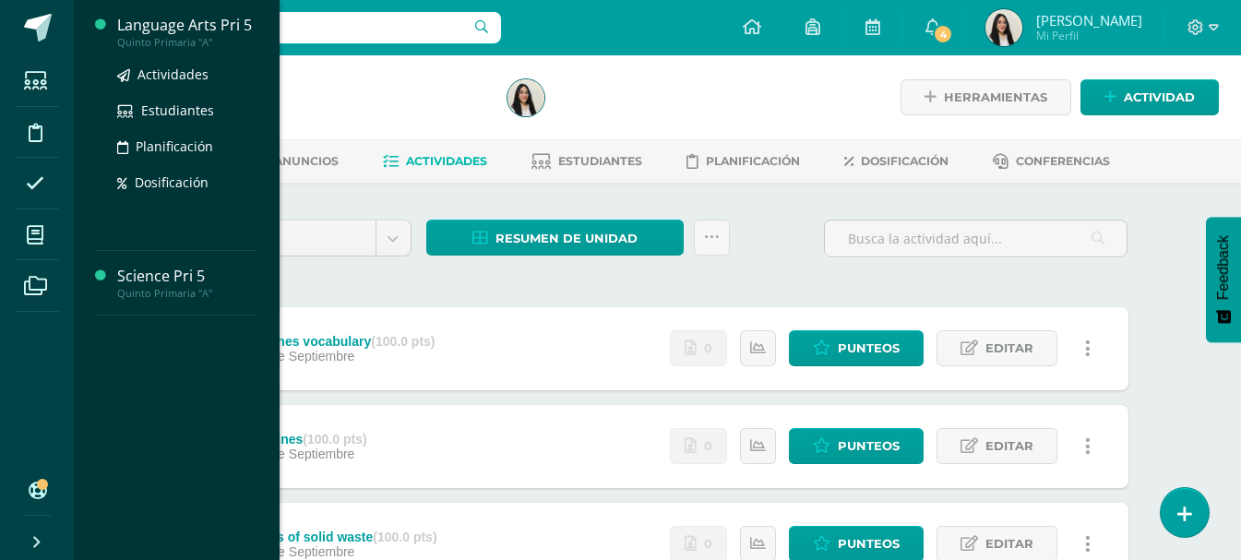
click at [198, 30] on div "Language Arts Pri 5" at bounding box center [187, 25] width 140 height 21
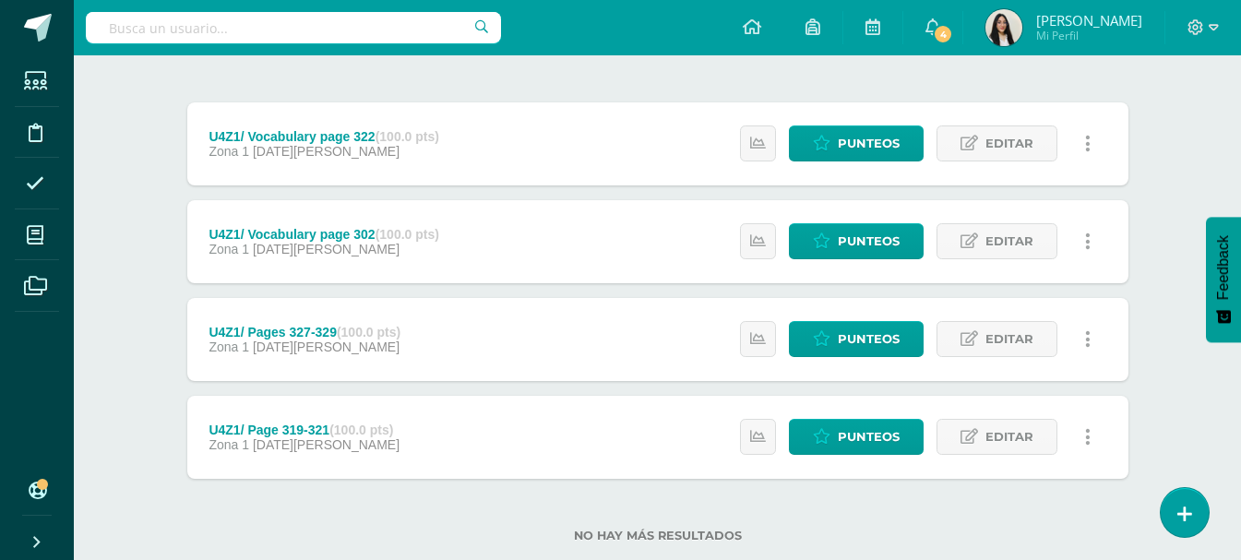
scroll to position [246, 0]
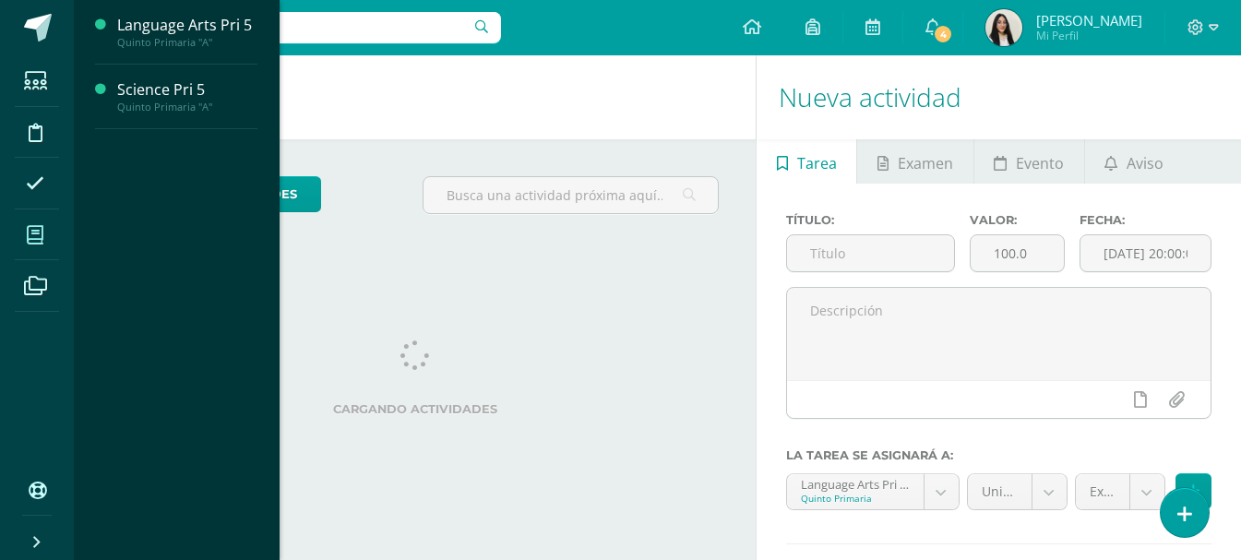
click at [33, 226] on icon at bounding box center [35, 235] width 17 height 18
click at [183, 86] on div "Science Pri 5" at bounding box center [187, 89] width 140 height 21
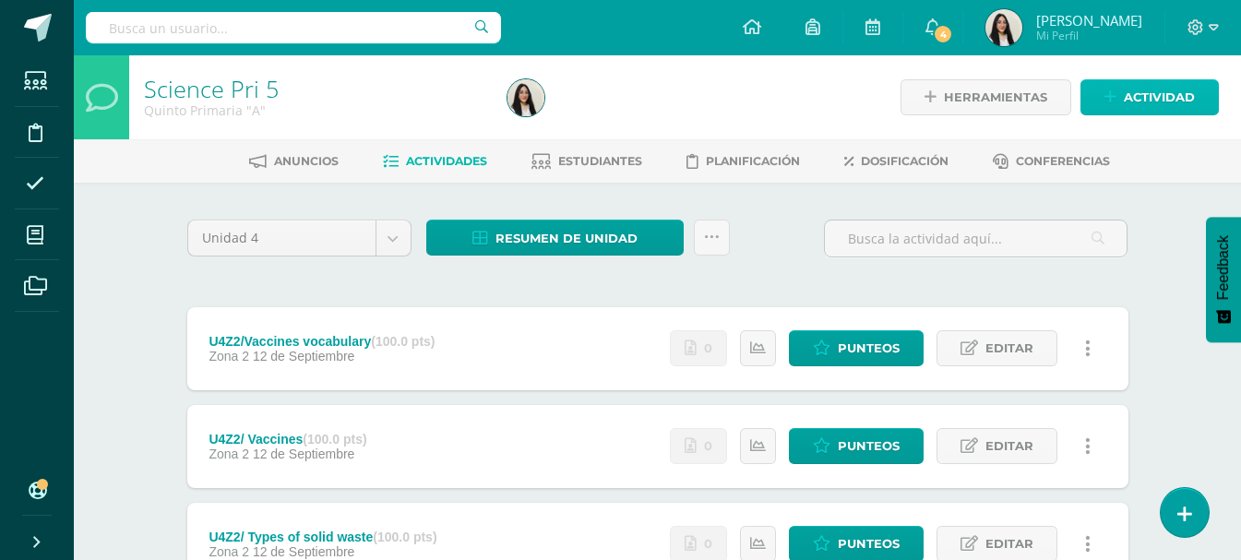
click at [1165, 91] on span "Actividad" at bounding box center [1159, 97] width 71 height 34
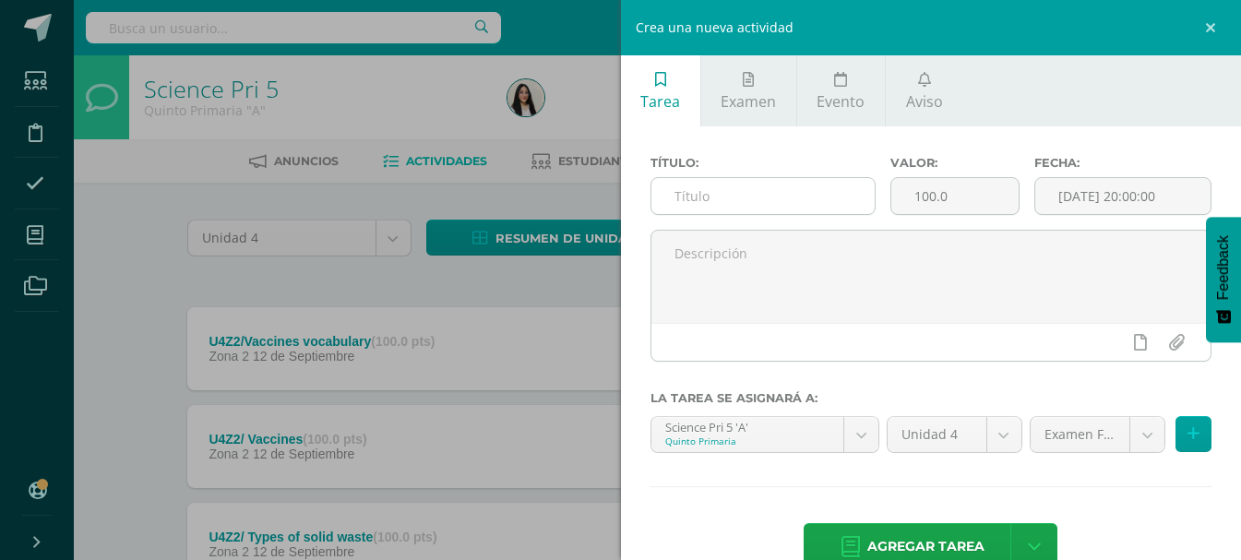
click at [791, 188] on input "text" at bounding box center [763, 196] width 223 height 36
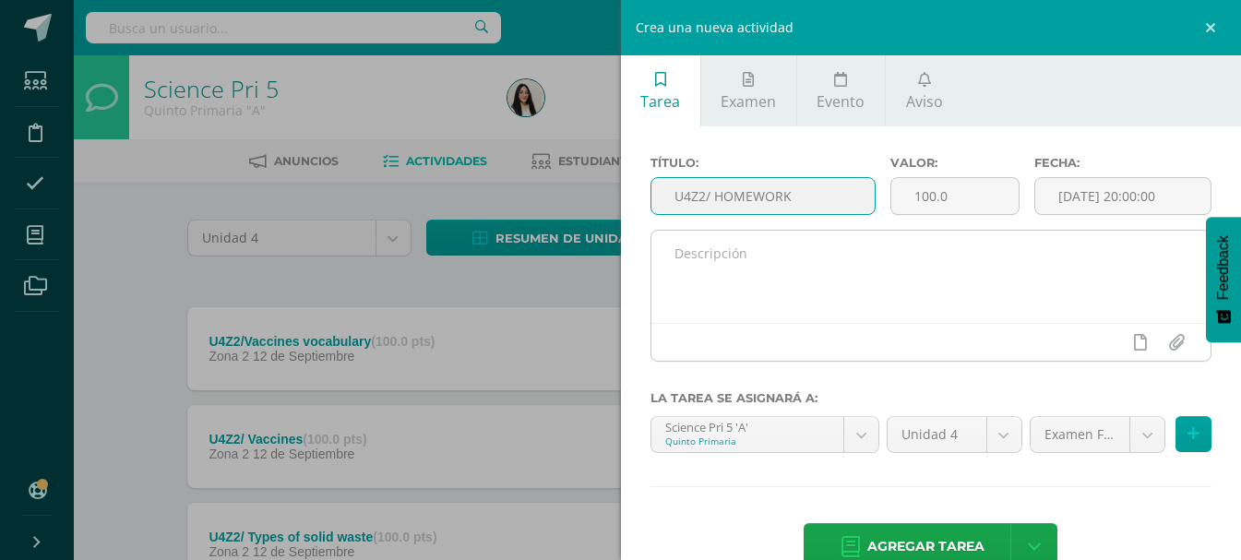
type input "U4Z2/ HOMEWORK"
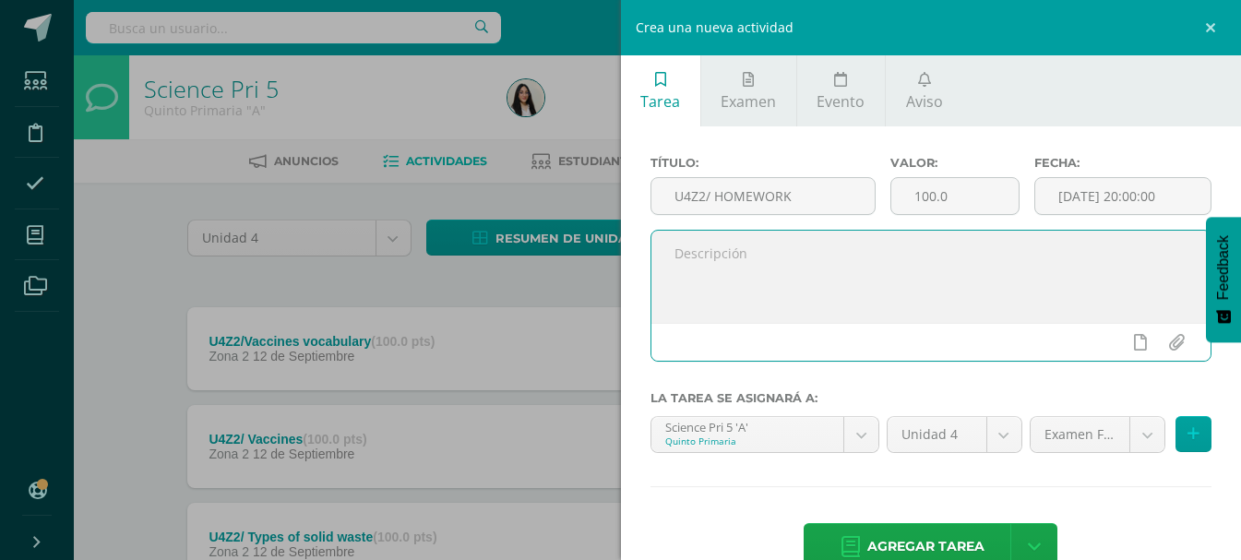
click at [834, 285] on textarea at bounding box center [932, 277] width 560 height 92
type textarea "S"
type textarea "make a short research about MOTAGUA RIVER in Guatemala please include pictures."
click at [804, 193] on input "U4Z2/ HOMEWORK" at bounding box center [763, 196] width 223 height 36
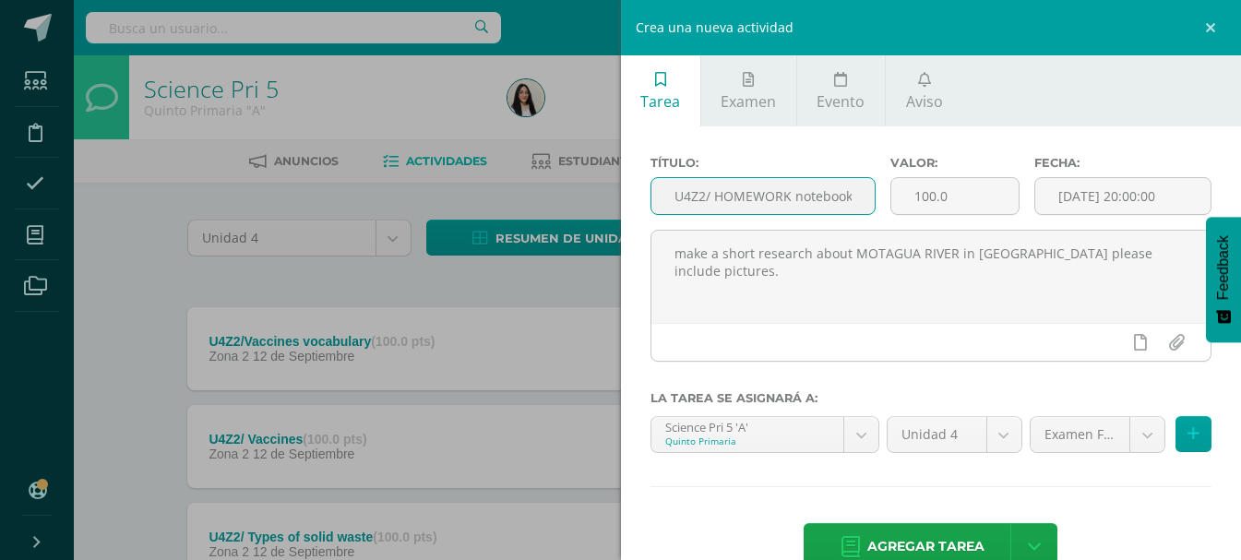
scroll to position [0, 6]
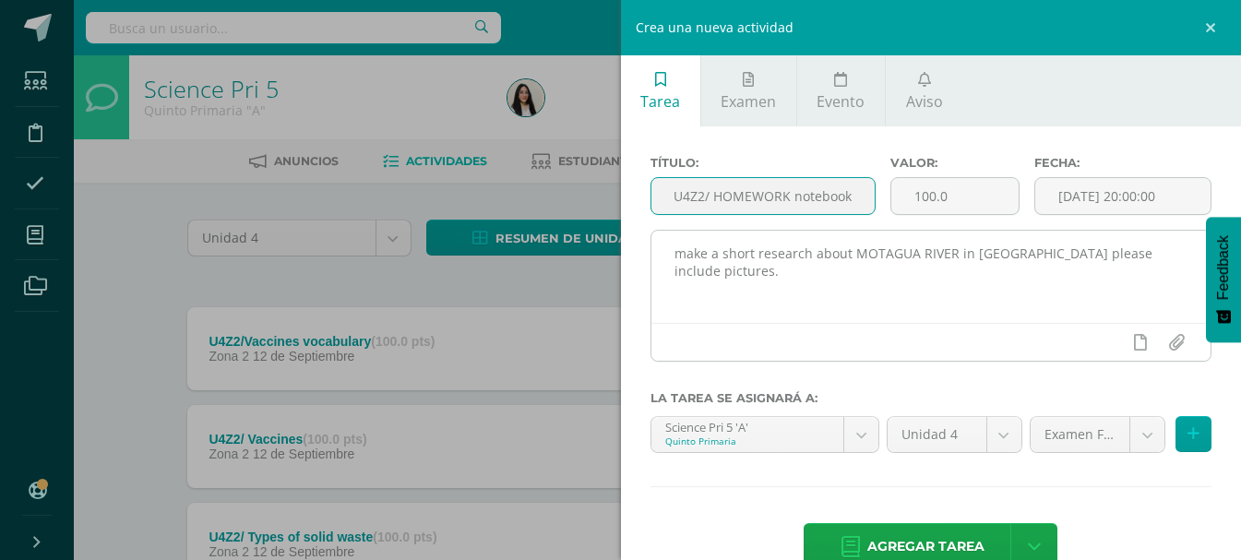
type input "U4Z2/ HOMEWORK notebook"
click at [798, 330] on div at bounding box center [932, 342] width 560 height 38
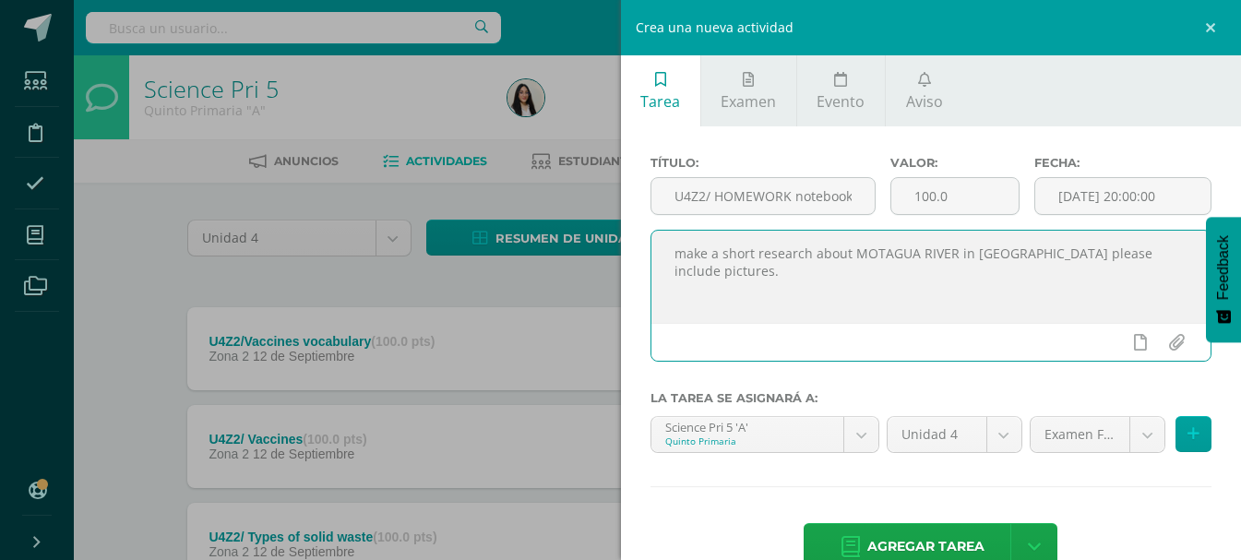
click at [754, 301] on textarea "make a short research about MOTAGUA RIVER in Guatemala please include pictures." at bounding box center [932, 277] width 560 height 92
click at [685, 252] on textarea "make a short research about MOTAGUA RIVER in Guatemala please include pictures." at bounding box center [932, 277] width 560 height 92
type textarea "Make a short research about MOTAGUA RIVER in [GEOGRAPHIC_DATA] please include p…"
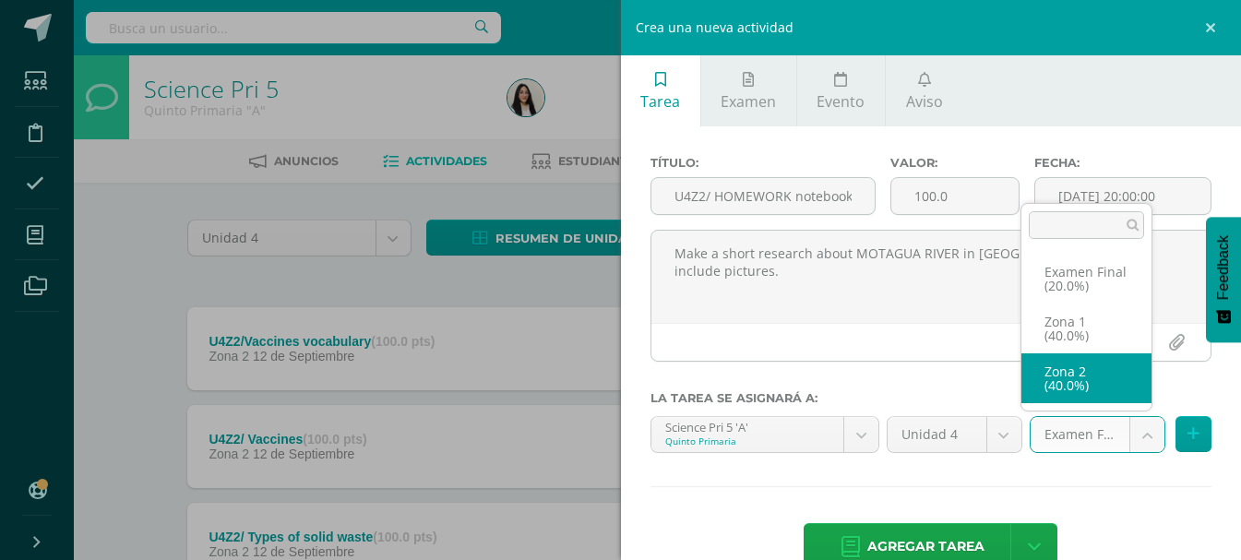
select select "31443"
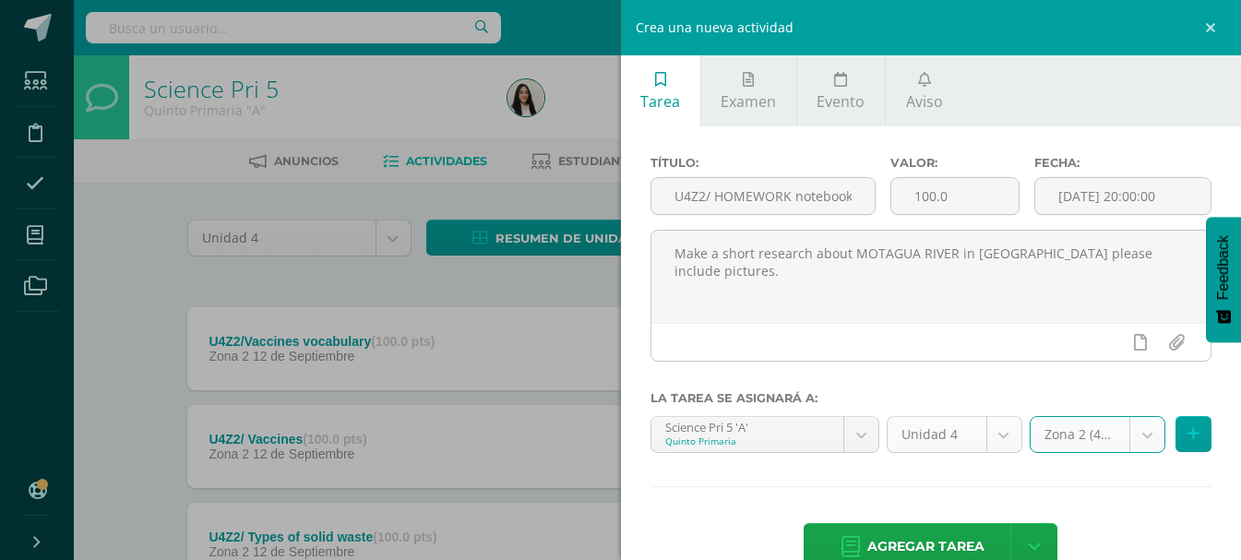
scroll to position [43, 0]
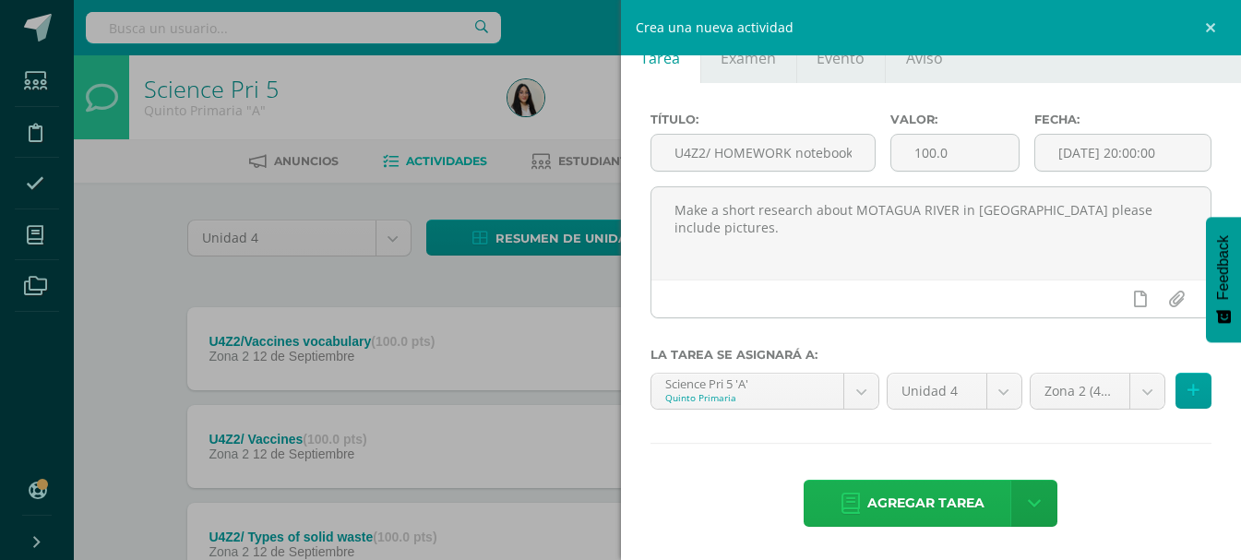
click at [899, 506] on span "Agregar tarea" at bounding box center [926, 503] width 117 height 45
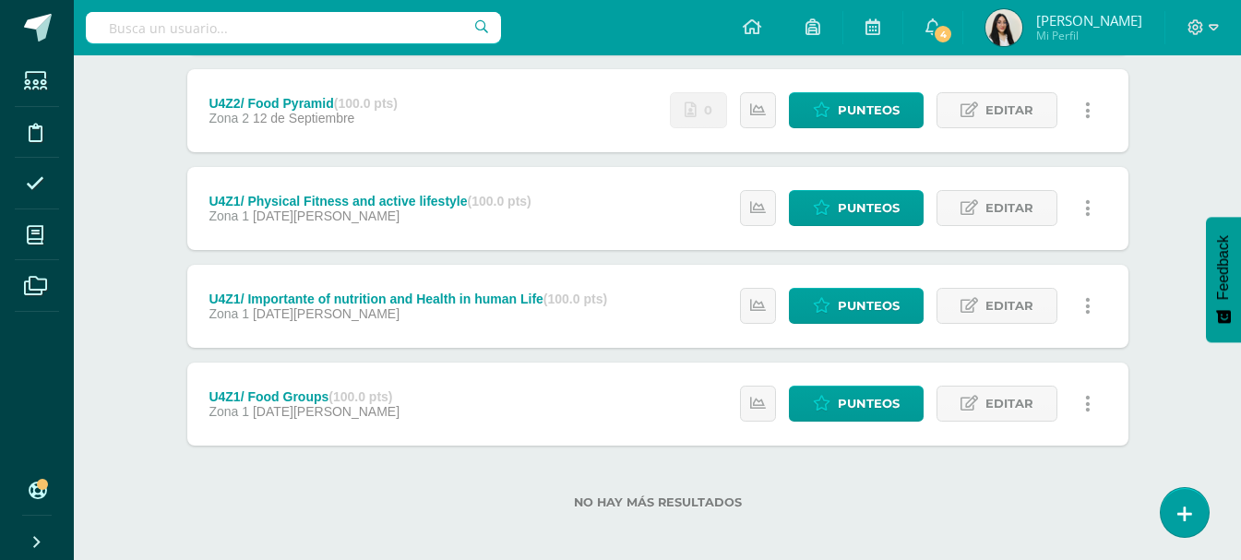
scroll to position [736, 0]
